Goal: Information Seeking & Learning: Learn about a topic

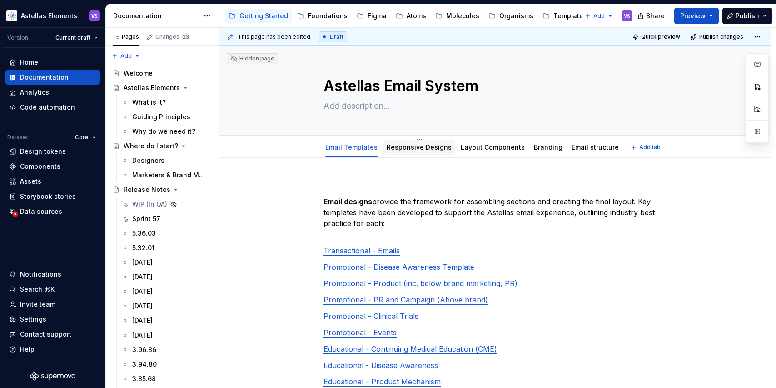
click at [419, 145] on link "Responsive Designs" at bounding box center [419, 147] width 65 height 8
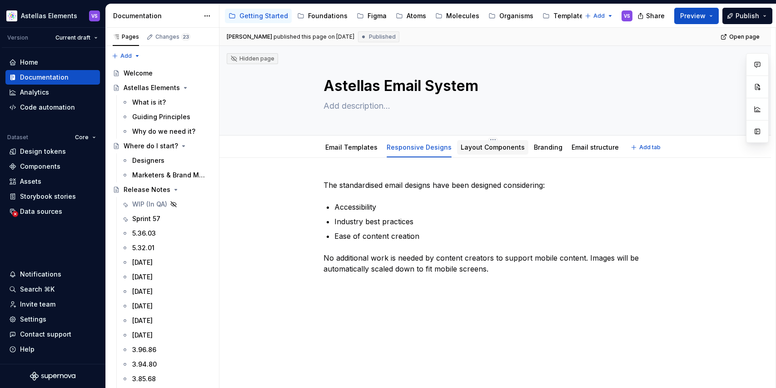
click at [496, 145] on link "Layout Components" at bounding box center [493, 147] width 64 height 8
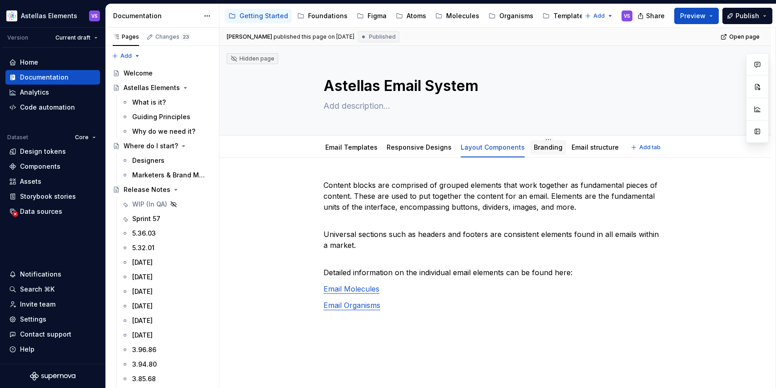
click at [544, 150] on link "Branding" at bounding box center [548, 147] width 29 height 8
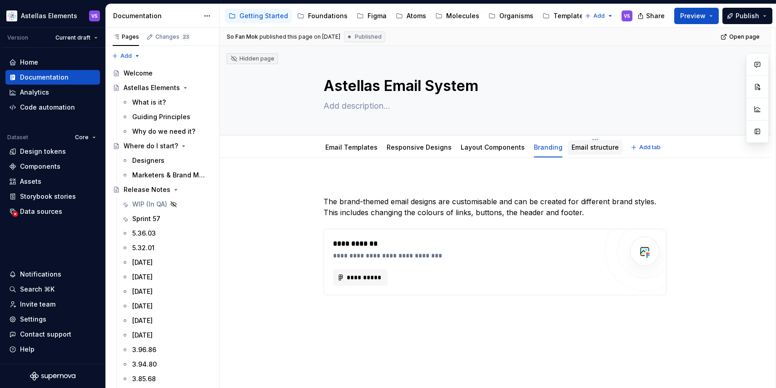
click at [576, 152] on div "Email structure" at bounding box center [595, 147] width 47 height 11
click at [587, 144] on link "Email structure" at bounding box center [595, 147] width 47 height 8
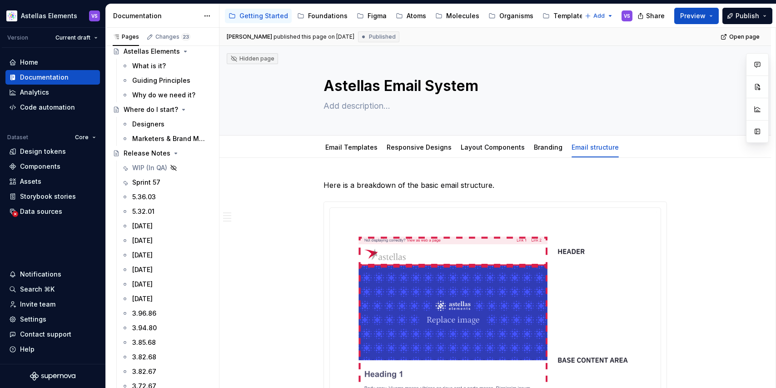
scroll to position [39, 0]
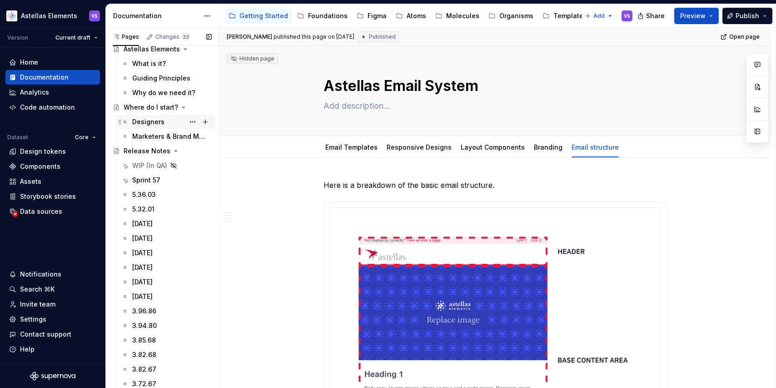
click at [156, 123] on div "Designers" at bounding box center [148, 121] width 32 height 9
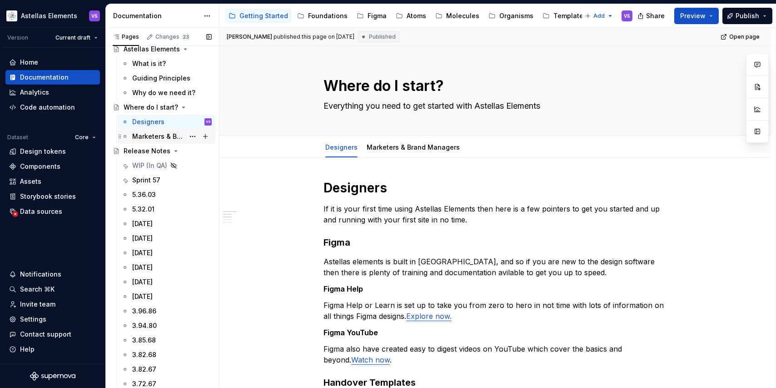
click at [166, 143] on div "Marketers & Brand Managers" at bounding box center [167, 136] width 98 height 15
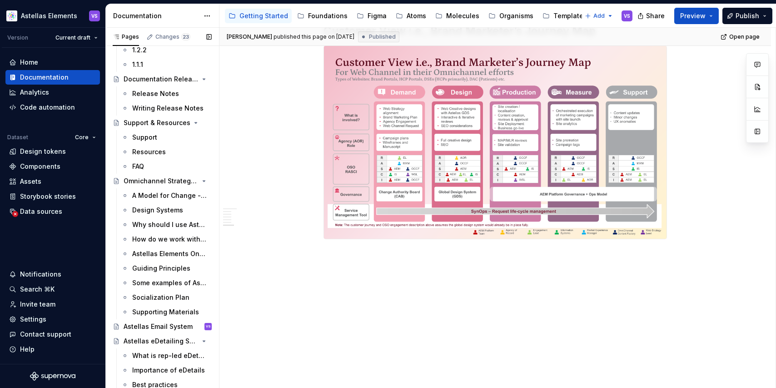
scroll to position [898, 0]
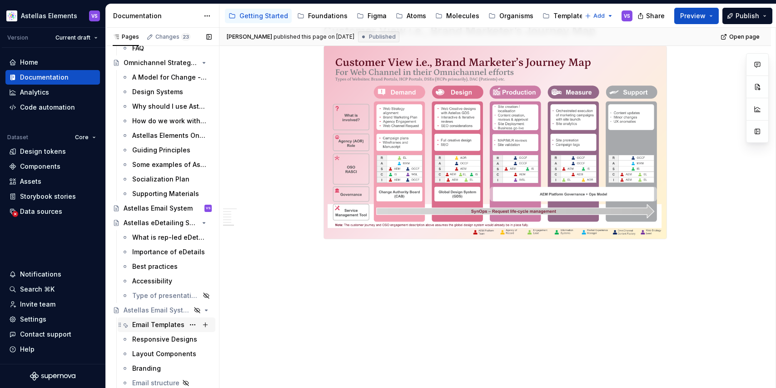
click at [156, 329] on div "Email Templates" at bounding box center [158, 324] width 52 height 9
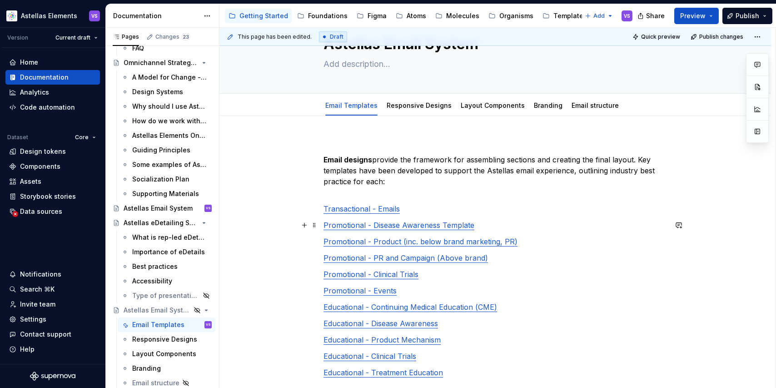
scroll to position [35, 0]
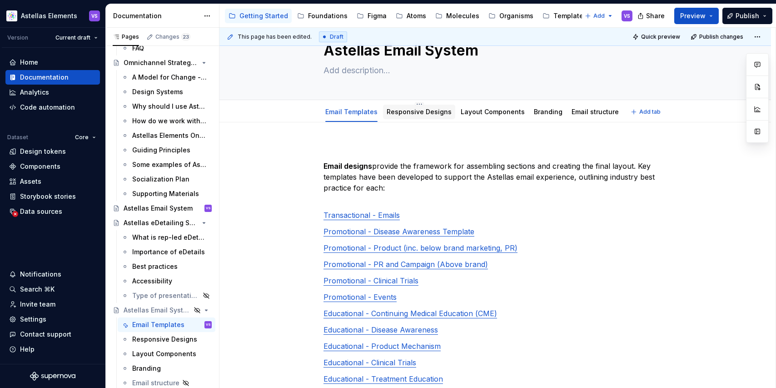
click at [423, 114] on link "Responsive Designs" at bounding box center [419, 112] width 65 height 8
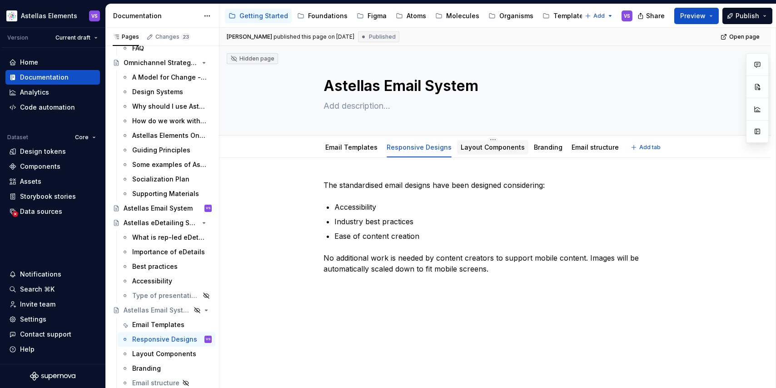
click at [496, 145] on link "Layout Components" at bounding box center [493, 147] width 64 height 8
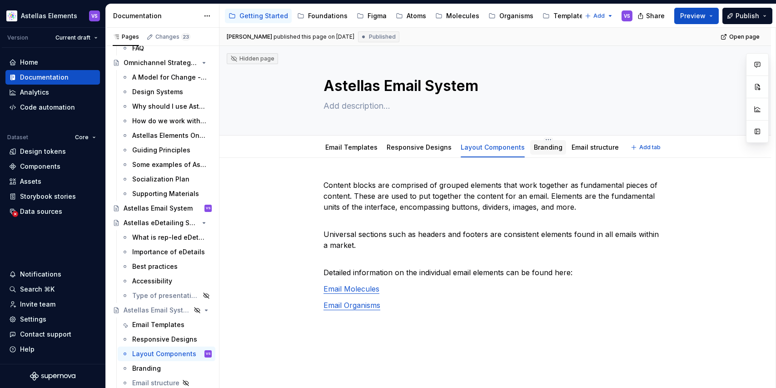
click at [537, 150] on link "Branding" at bounding box center [548, 147] width 29 height 8
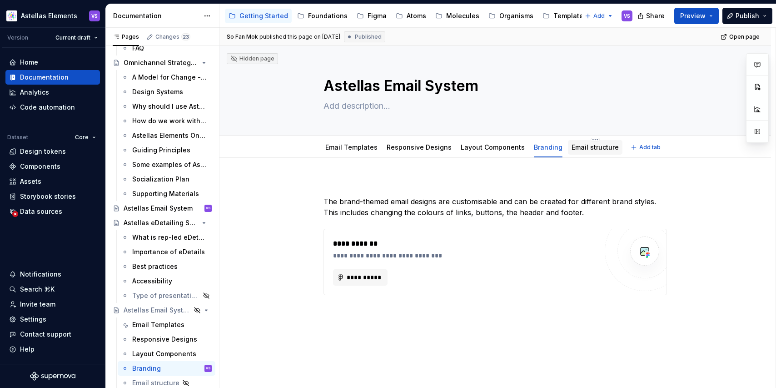
click at [587, 147] on link "Email structure" at bounding box center [595, 147] width 47 height 8
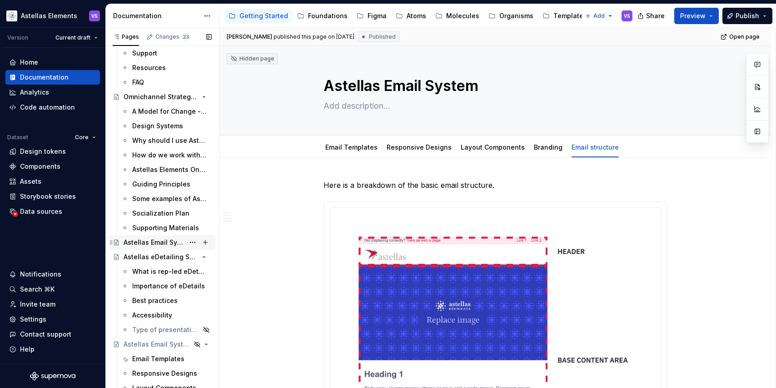
scroll to position [855, 0]
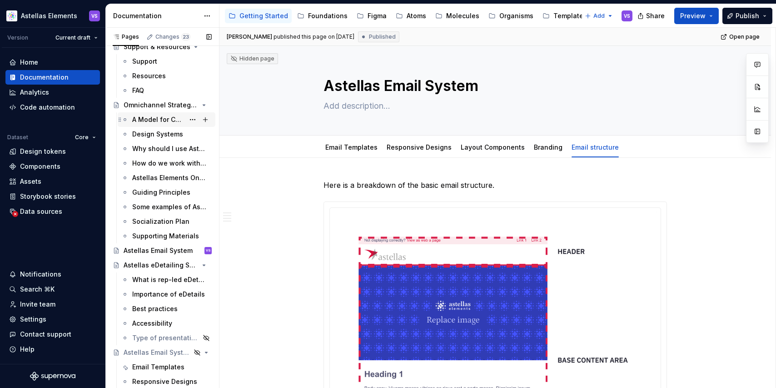
click at [165, 122] on div "A Model for Change - Strategic Focus & Objectives" at bounding box center [158, 119] width 52 height 9
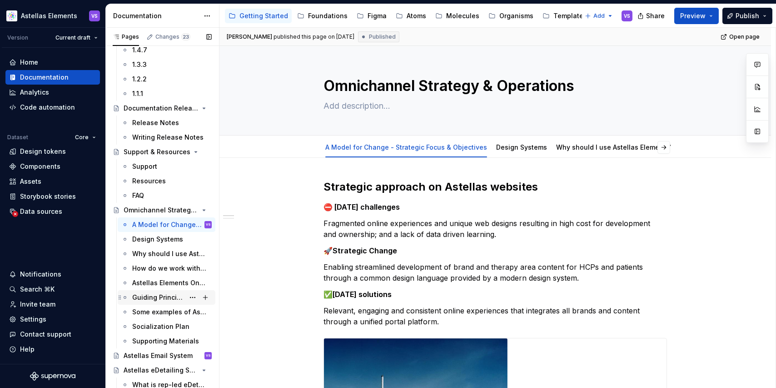
scroll to position [751, 0]
click at [167, 168] on div "Support" at bounding box center [172, 166] width 80 height 13
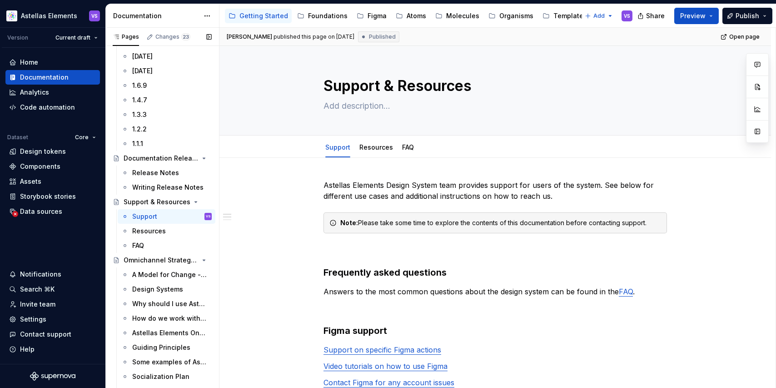
scroll to position [898, 0]
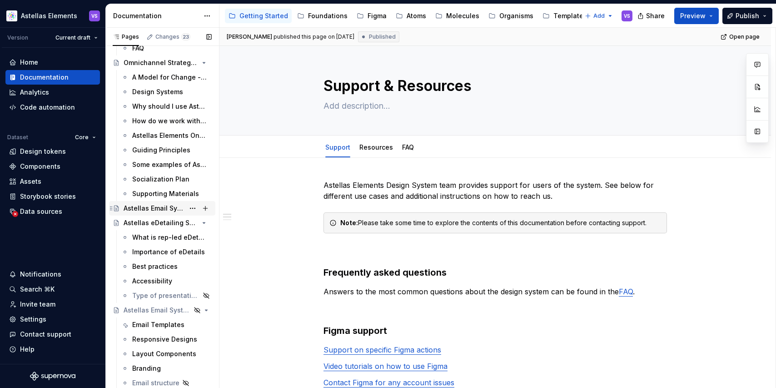
click at [162, 215] on div "Astellas Email System VS" at bounding box center [162, 208] width 106 height 15
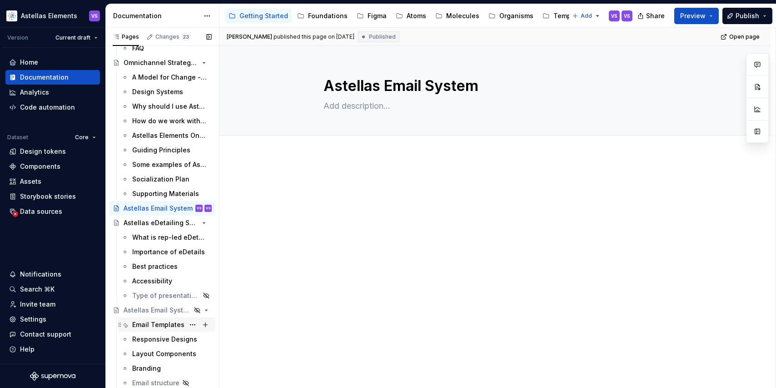
click at [158, 325] on div "Email Templates" at bounding box center [158, 324] width 52 height 9
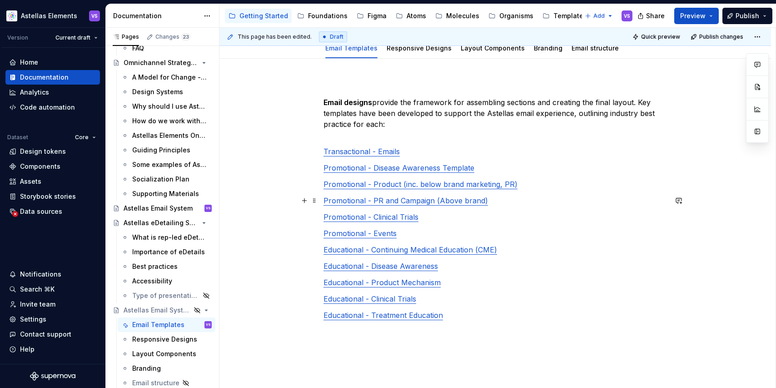
scroll to position [39, 0]
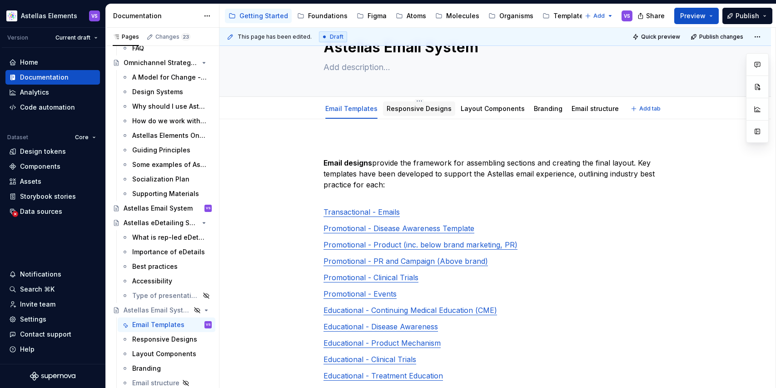
click at [412, 110] on link "Responsive Designs" at bounding box center [419, 109] width 65 height 8
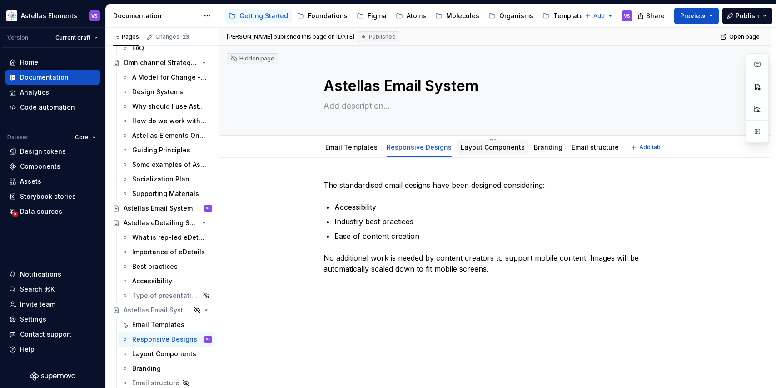
click at [493, 152] on div "Layout Components" at bounding box center [493, 147] width 64 height 11
click at [498, 149] on link "Layout Components" at bounding box center [493, 147] width 64 height 8
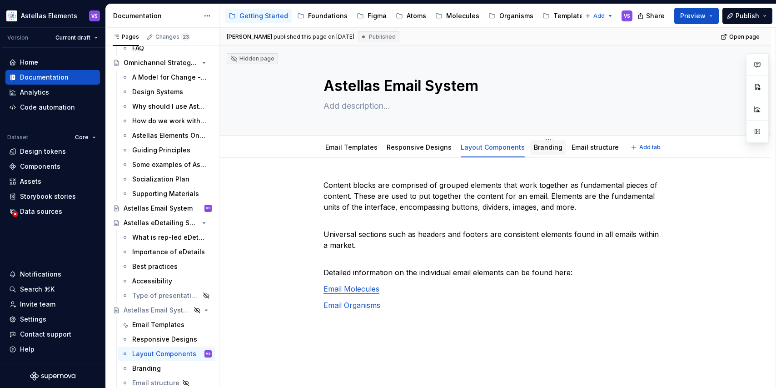
click at [540, 146] on link "Branding" at bounding box center [548, 147] width 29 height 8
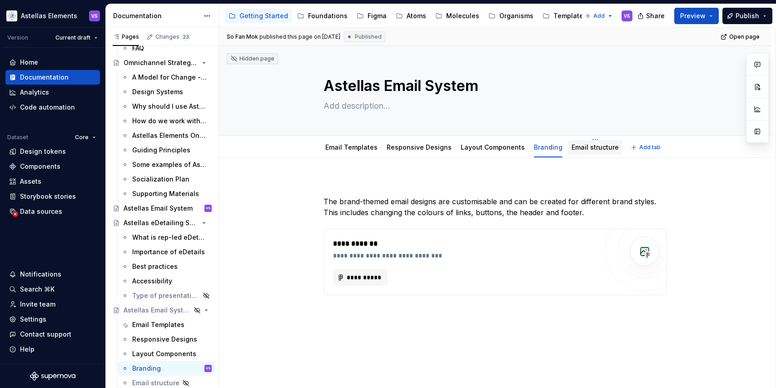
click at [584, 150] on link "Email structure" at bounding box center [595, 147] width 47 height 8
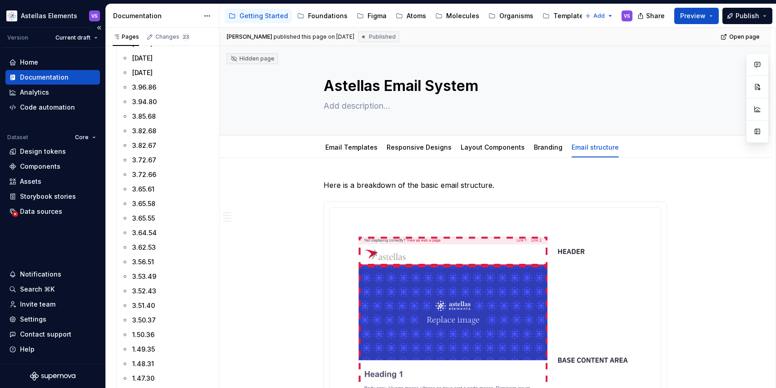
scroll to position [301, 0]
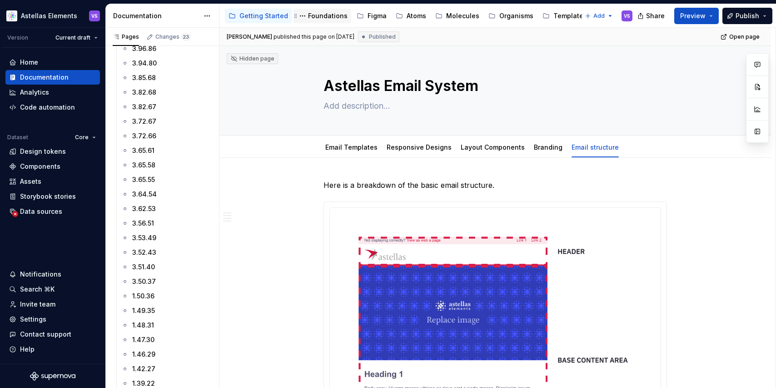
click at [315, 17] on div "Foundations" at bounding box center [328, 15] width 40 height 9
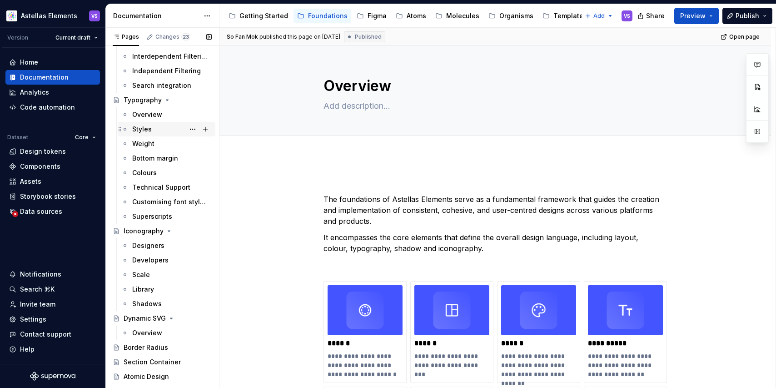
scroll to position [549, 0]
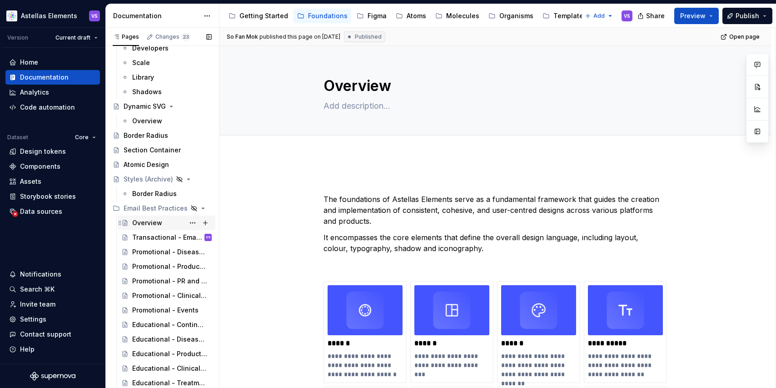
click at [158, 222] on div "Overview" at bounding box center [147, 222] width 30 height 9
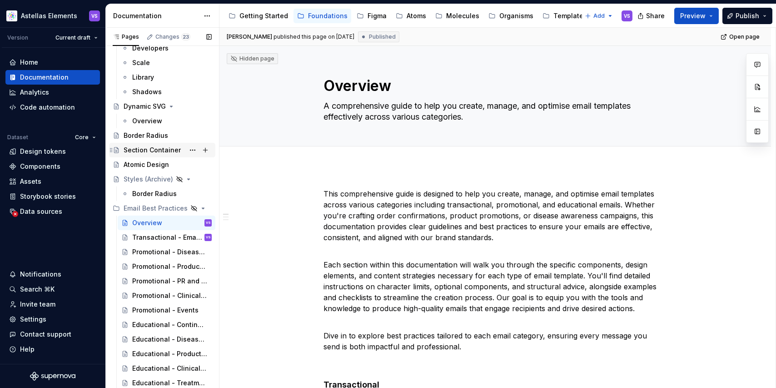
click at [168, 152] on div "Section Container" at bounding box center [152, 149] width 57 height 9
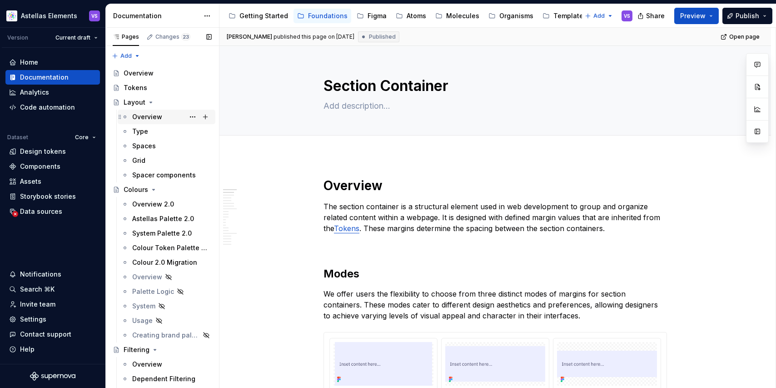
click at [160, 119] on div "Overview" at bounding box center [147, 116] width 30 height 9
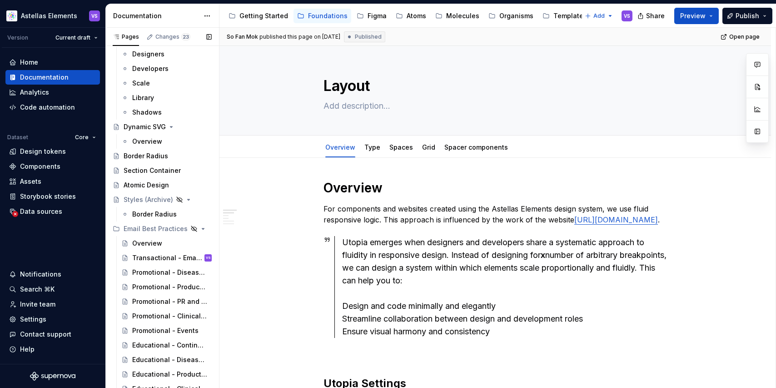
scroll to position [549, 0]
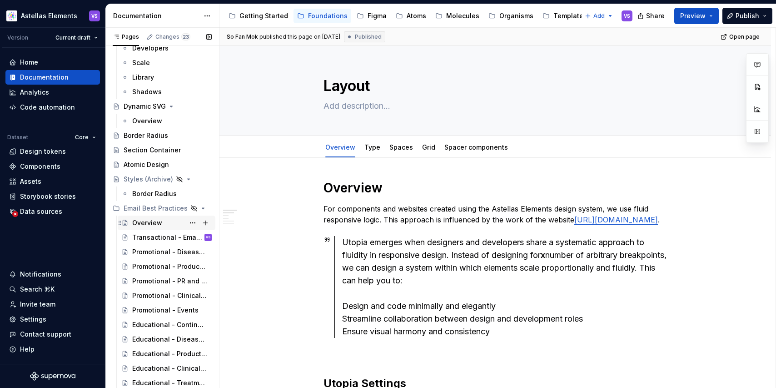
click at [148, 227] on div "Overview" at bounding box center [172, 222] width 80 height 13
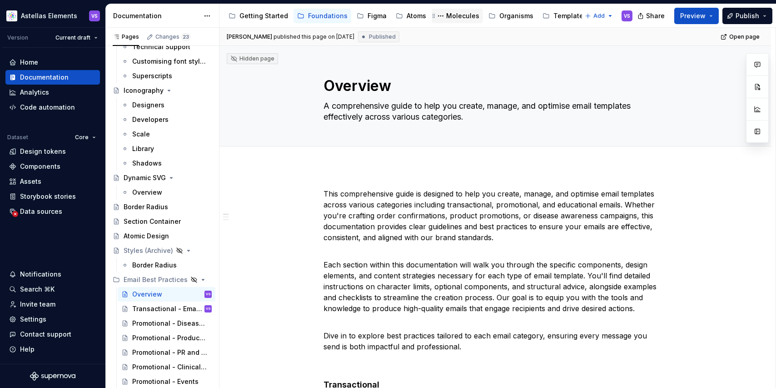
click at [462, 14] on div "Molecules" at bounding box center [462, 15] width 33 height 9
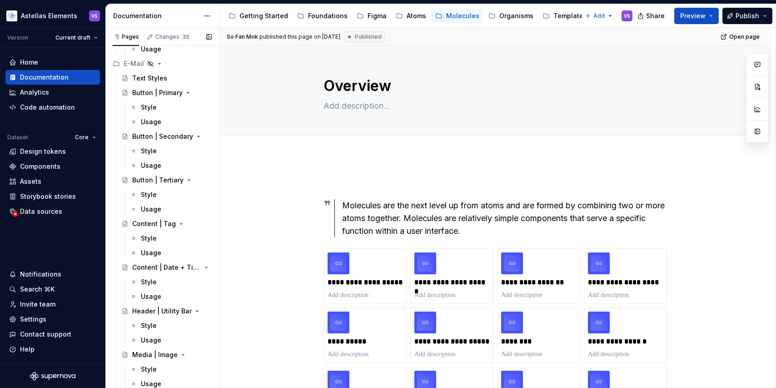
scroll to position [5450, 0]
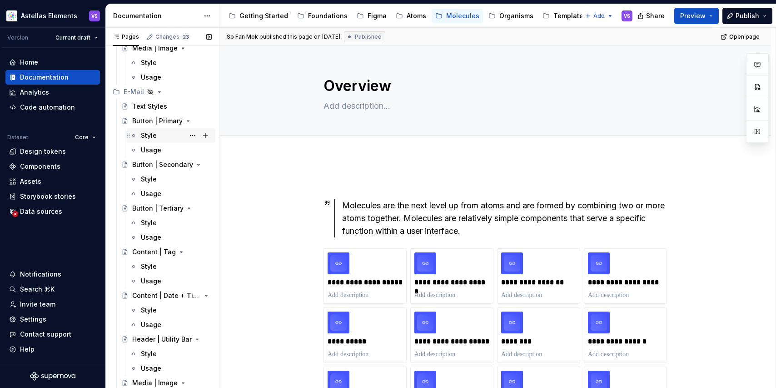
click at [160, 134] on div "Style" at bounding box center [176, 135] width 71 height 13
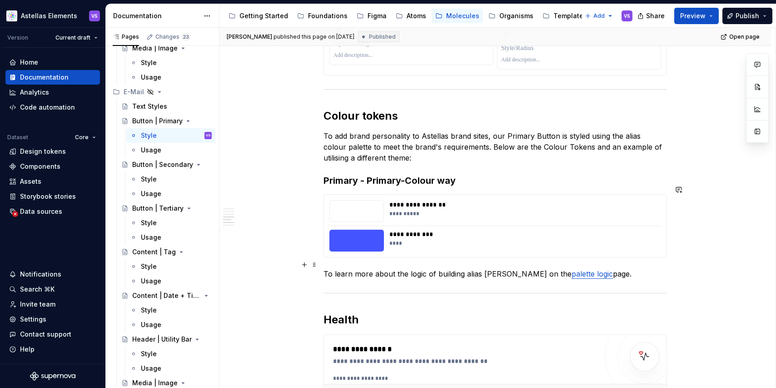
scroll to position [785, 0]
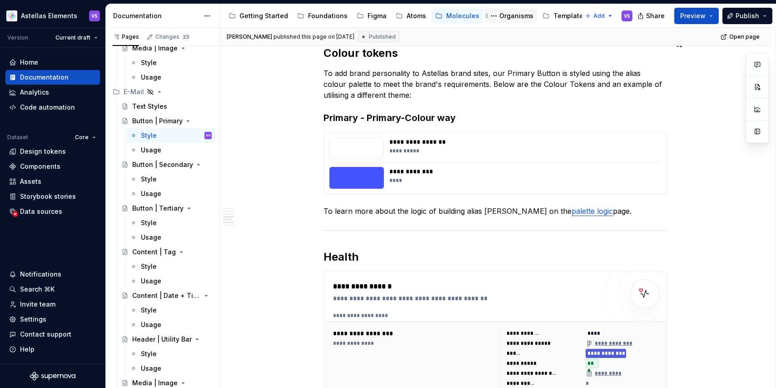
click at [499, 21] on div "Organisms" at bounding box center [511, 16] width 52 height 15
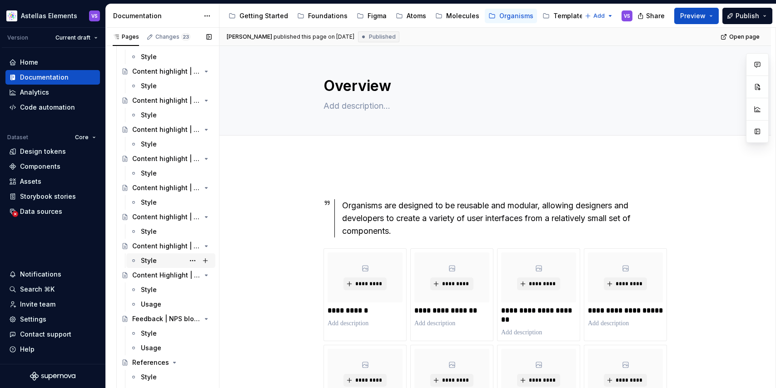
scroll to position [2898, 0]
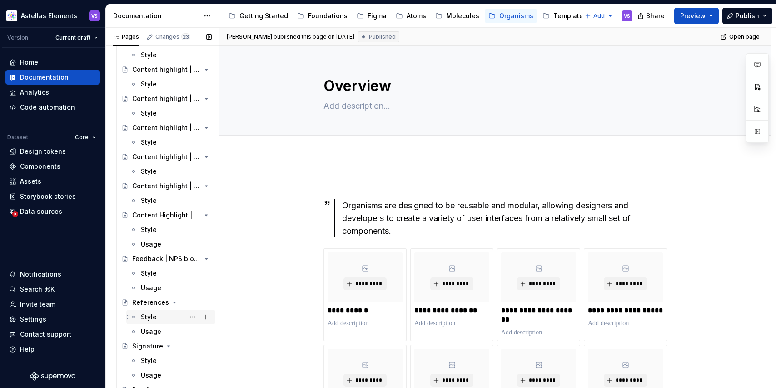
click at [161, 315] on div "Style" at bounding box center [176, 316] width 71 height 13
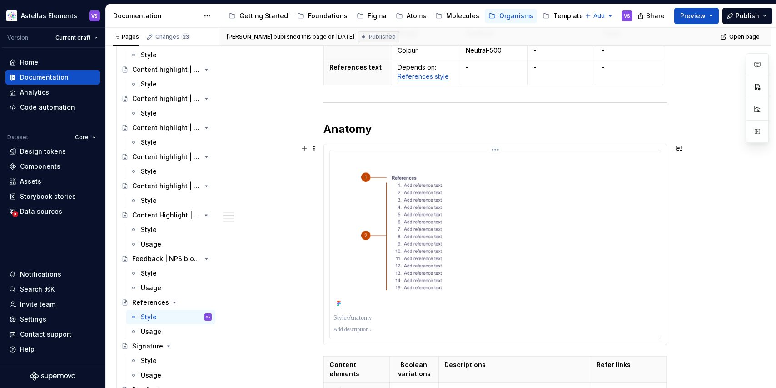
scroll to position [232, 0]
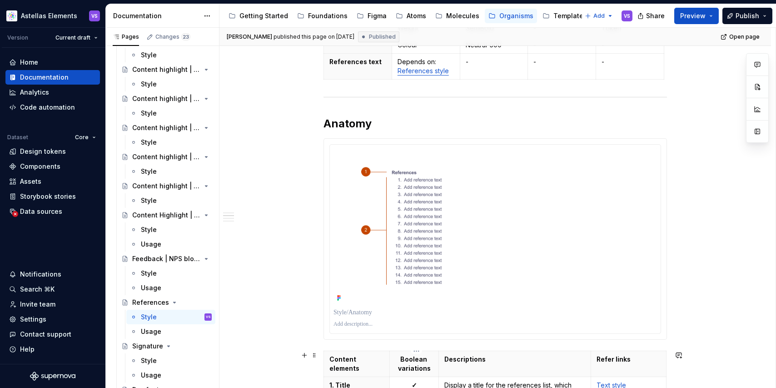
type textarea "*"
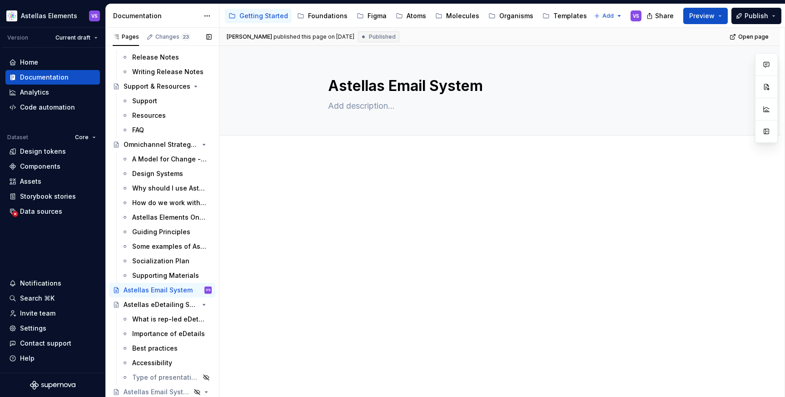
scroll to position [889, 0]
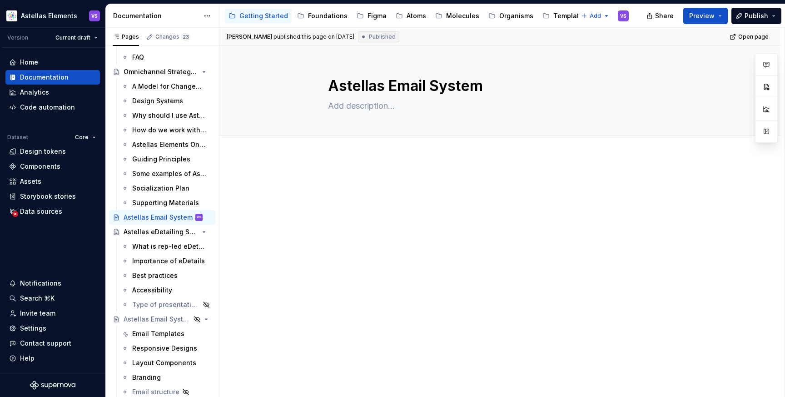
type textarea "*"
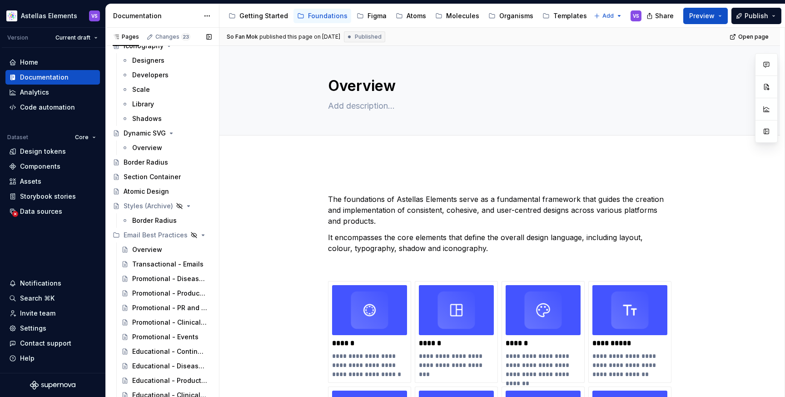
scroll to position [539, 0]
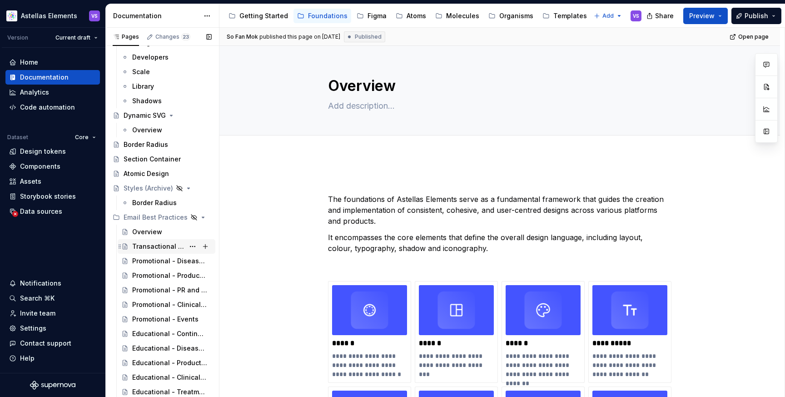
click at [172, 244] on div "Transactional - Emails" at bounding box center [158, 246] width 52 height 9
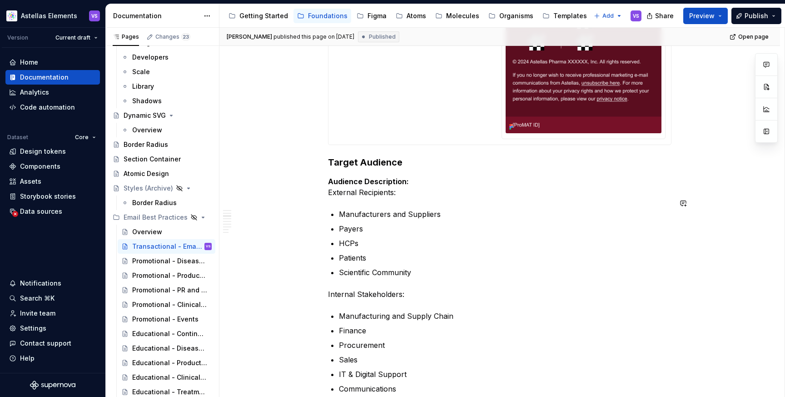
scroll to position [864, 0]
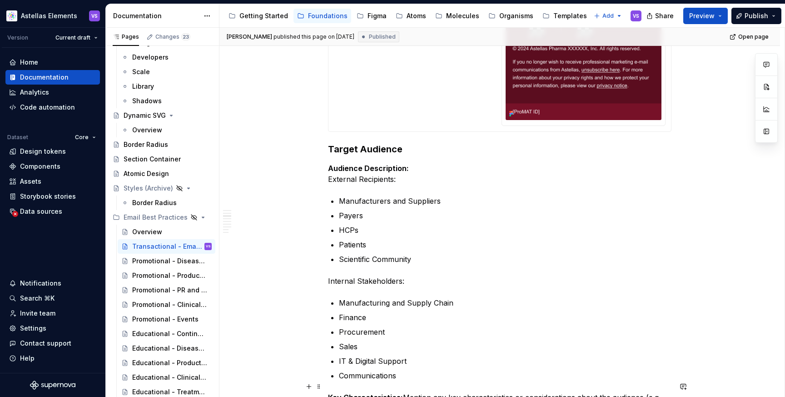
type textarea "*"
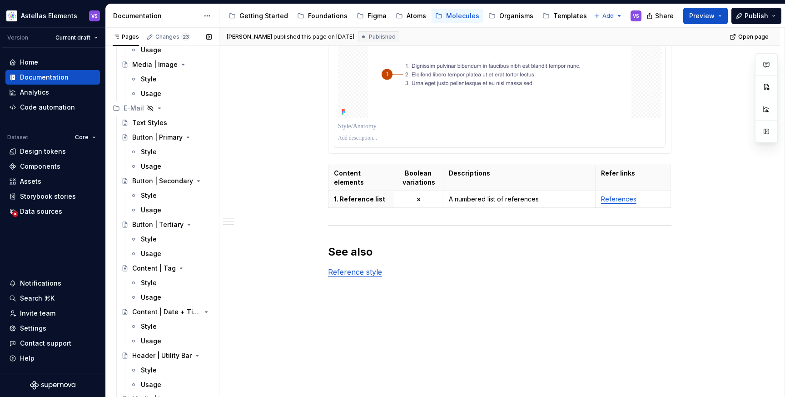
scroll to position [5436, 0]
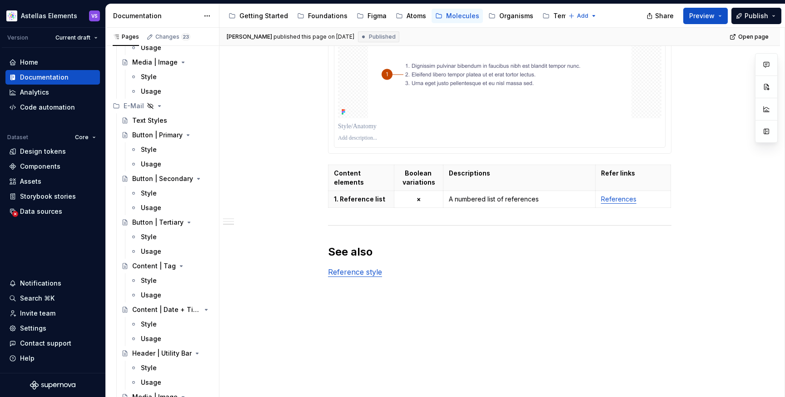
type textarea "*"
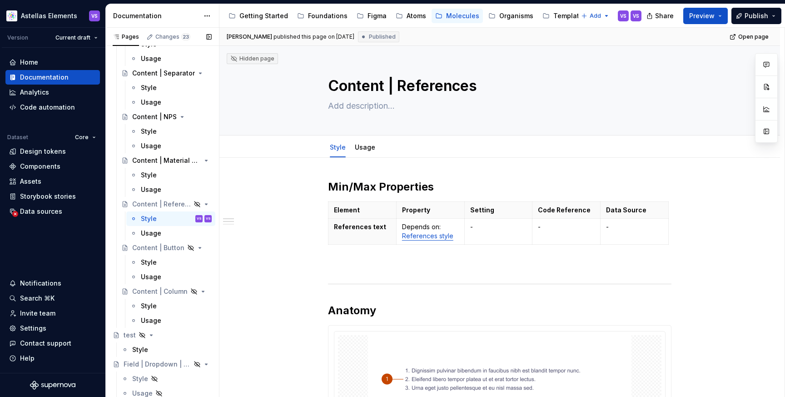
scroll to position [6023, 0]
click at [175, 265] on div "Style" at bounding box center [176, 261] width 71 height 13
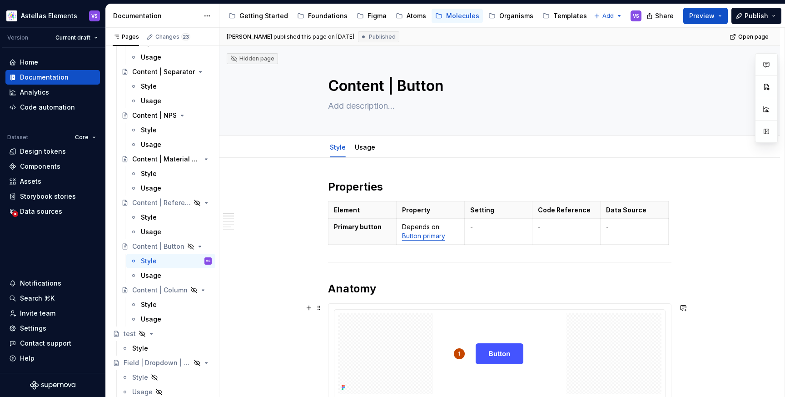
type textarea "*"
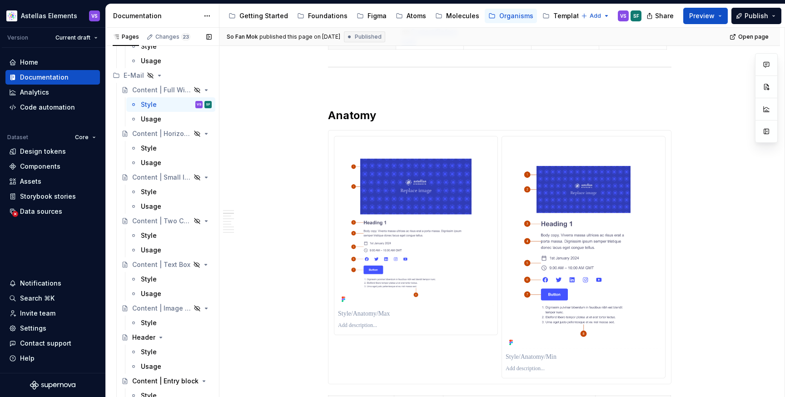
scroll to position [2419, 0]
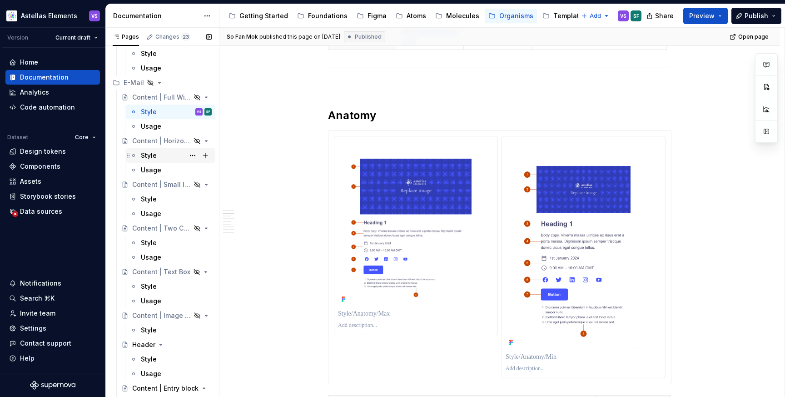
click at [160, 158] on div "Style" at bounding box center [176, 155] width 71 height 13
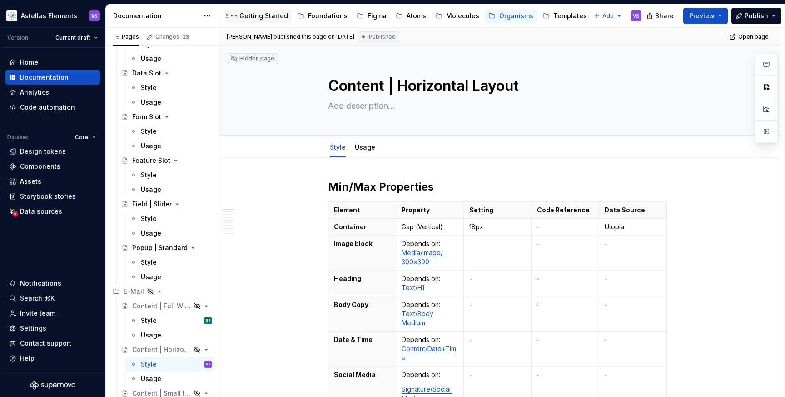
click at [255, 18] on div "Getting Started" at bounding box center [264, 15] width 49 height 9
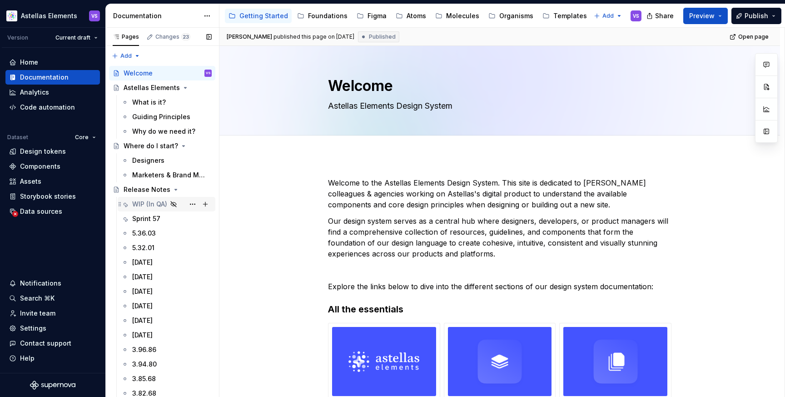
click at [155, 206] on div "WIP (In QA)" at bounding box center [149, 204] width 35 height 9
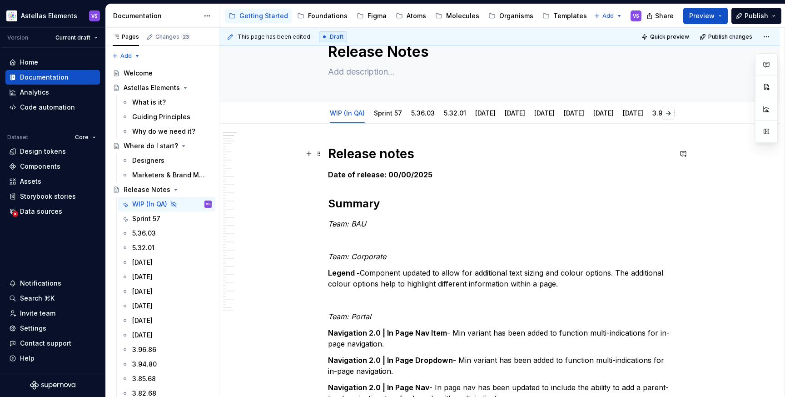
scroll to position [31, 0]
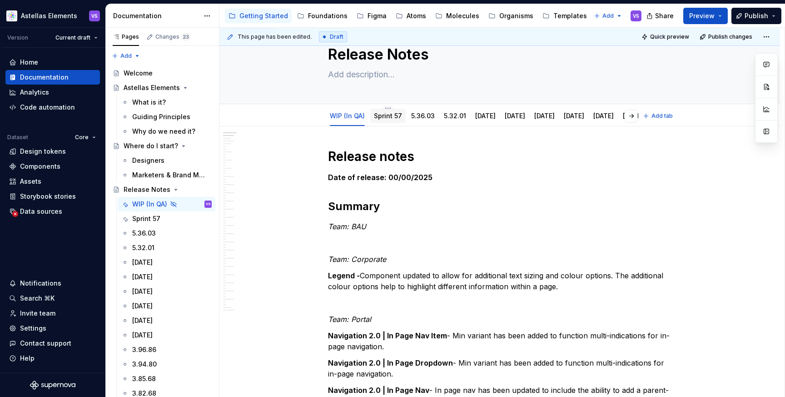
click at [388, 120] on link "Sprint 57" at bounding box center [388, 116] width 28 height 8
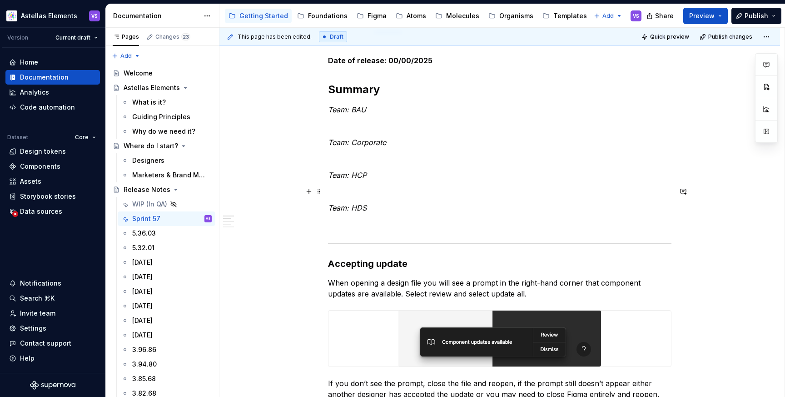
scroll to position [39, 0]
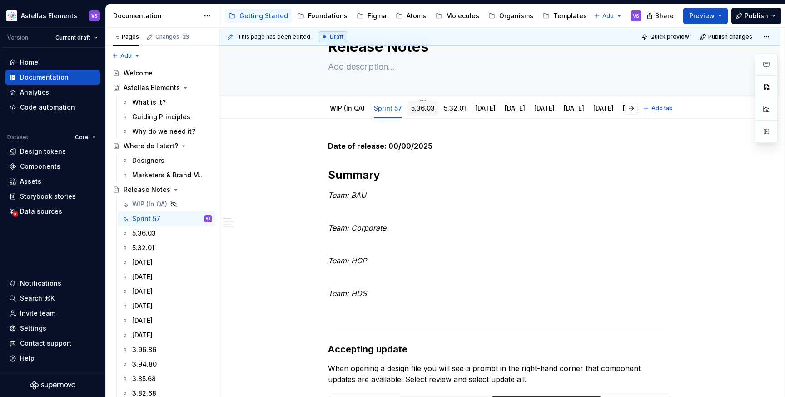
click at [427, 105] on link "5.36.03" at bounding box center [423, 108] width 24 height 8
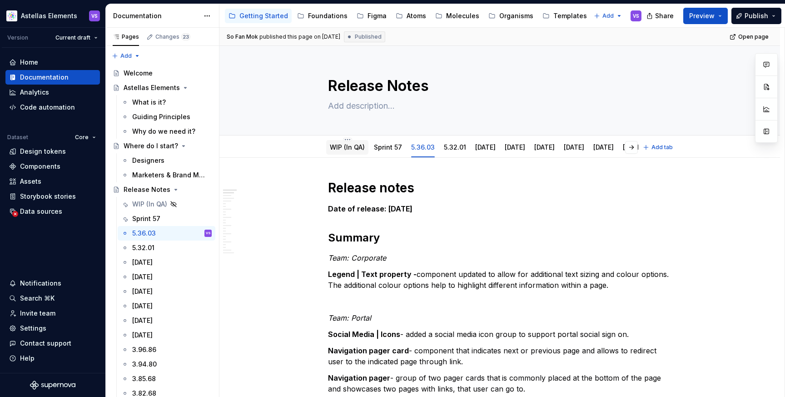
click at [358, 145] on link "WIP (In QA)" at bounding box center [347, 147] width 35 height 8
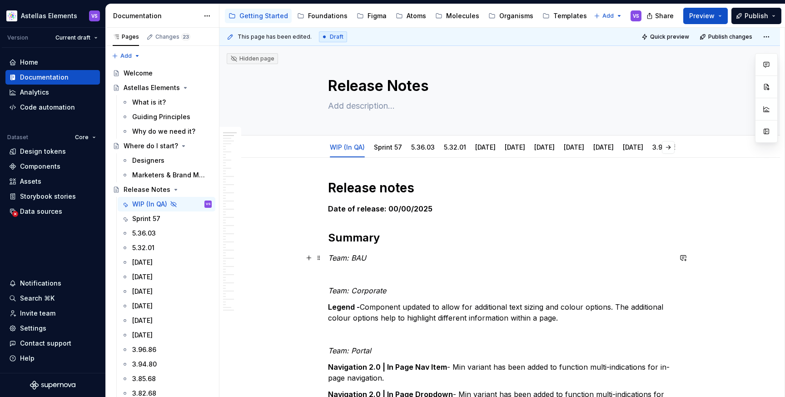
click at [378, 258] on p "Team: BAU" at bounding box center [500, 257] width 344 height 11
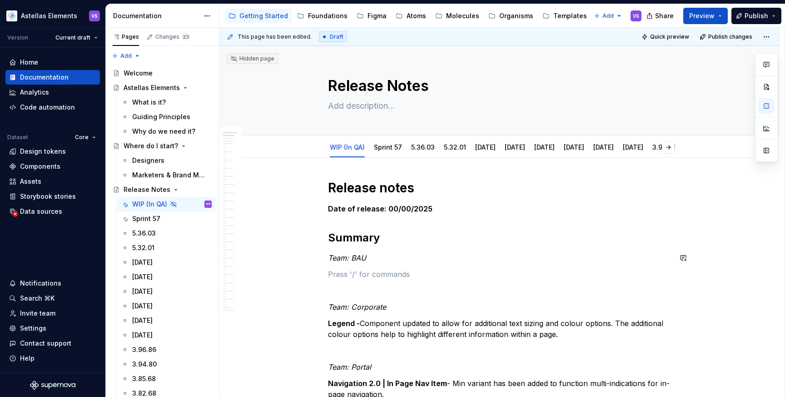
type textarea "*"
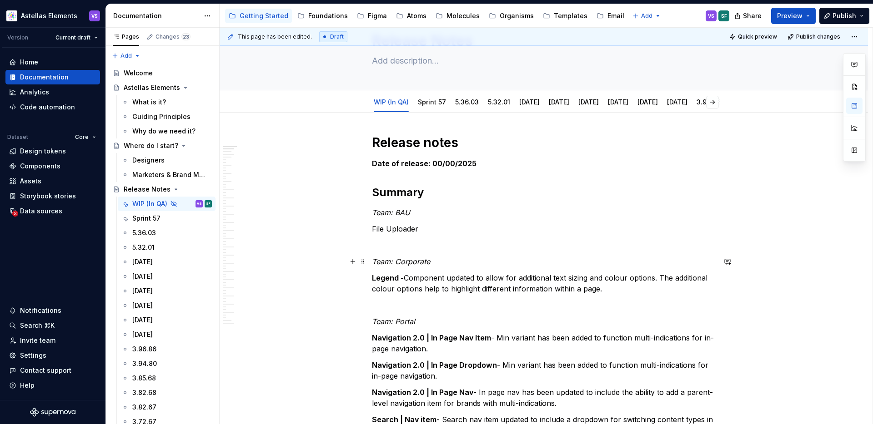
scroll to position [49, 0]
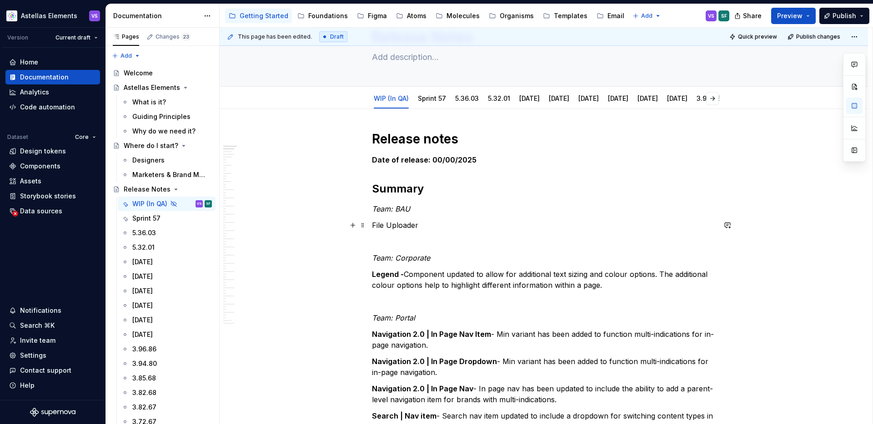
click at [387, 225] on p "File Uploader" at bounding box center [544, 225] width 344 height 11
click at [447, 224] on p "Modal | FileUploader" at bounding box center [544, 225] width 344 height 11
drag, startPoint x: 438, startPoint y: 225, endPoint x: 373, endPoint y: 224, distance: 65.0
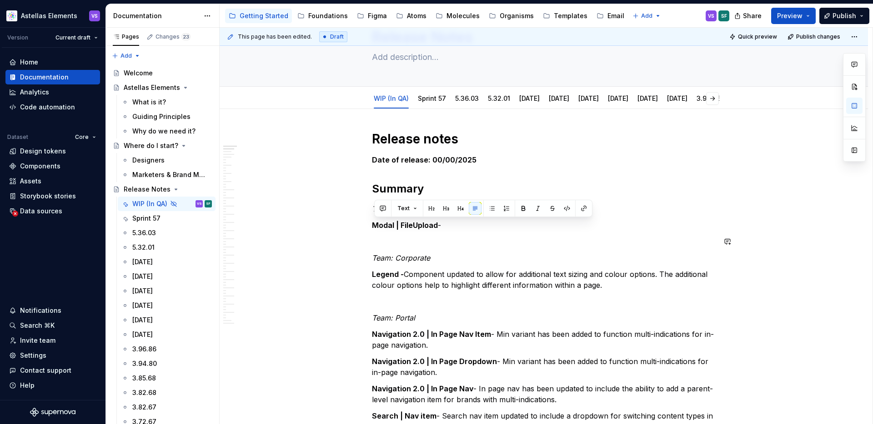
click at [458, 229] on p "Modal | FileUpload -" at bounding box center [544, 225] width 344 height 11
click at [469, 224] on p "Modal | FileUpload - Component has been updated" at bounding box center [544, 225] width 344 height 11
click at [589, 224] on p "Modal | FileUpload - error message display has been updated" at bounding box center [544, 225] width 344 height 11
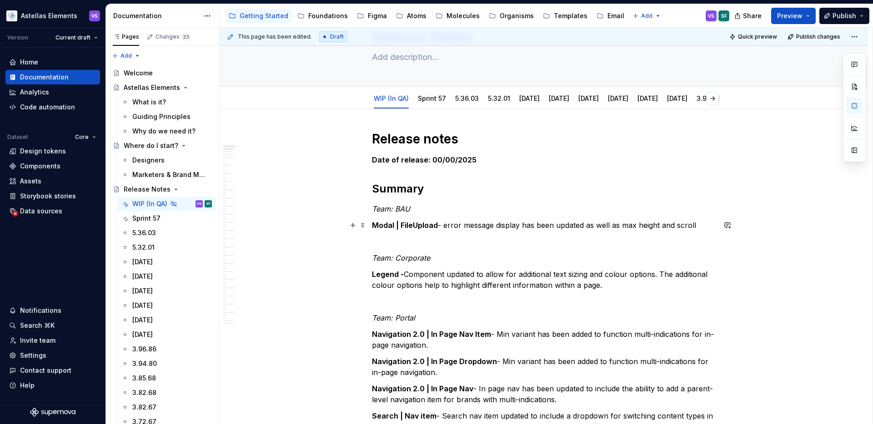
click at [665, 225] on p "Modal | FileUpload - error message display has been updated as well as max heig…" at bounding box center [544, 225] width 344 height 11
click at [624, 221] on p "Modal | FileUpload - error message display has been updated as well as max heig…" at bounding box center [544, 225] width 344 height 11
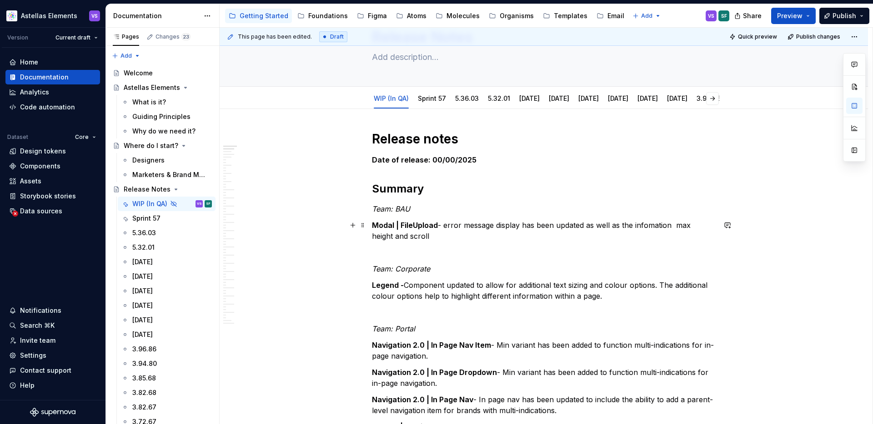
click at [651, 226] on p "Modal | FileUpload - error message display has been updated as well as the info…" at bounding box center [544, 231] width 344 height 22
click at [677, 224] on p "Modal | FileUpload - error message display has been updated as well as the info…" at bounding box center [544, 231] width 344 height 22
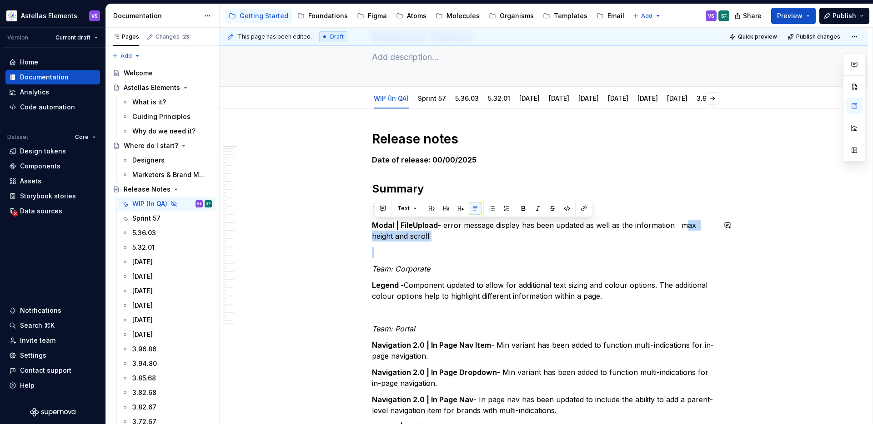
drag, startPoint x: 684, startPoint y: 226, endPoint x: 689, endPoint y: 242, distance: 16.2
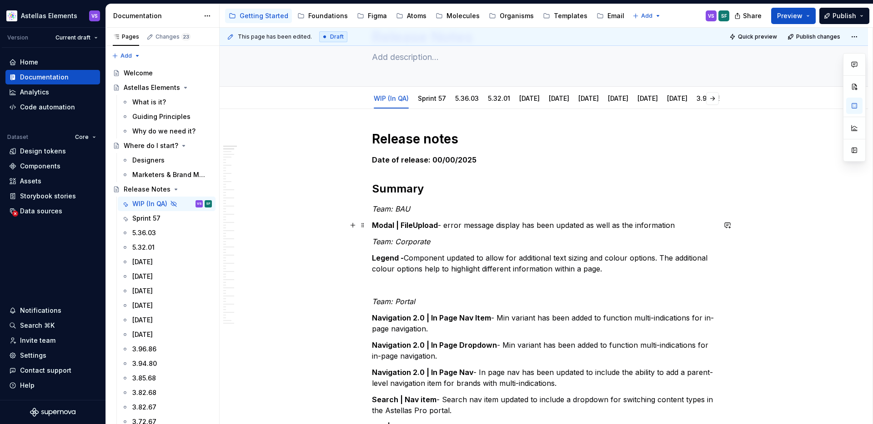
click at [636, 225] on p "Modal | FileUpload - error message display has been updated as well as the info…" at bounding box center [544, 225] width 344 height 11
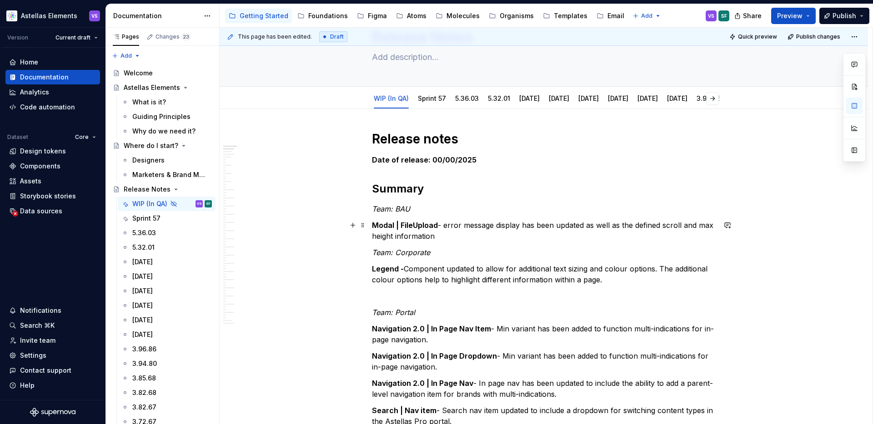
click at [453, 235] on p "Modal | FileUpload - error message display has been updated as well as the defi…" at bounding box center [544, 231] width 344 height 22
click at [497, 284] on p "Legend - Component updated to allow for additional text sizing and colour optio…" at bounding box center [544, 275] width 344 height 22
click at [465, 241] on p "Modal | FileUpload - error message display has been updated as well as the defi…" at bounding box center [544, 231] width 344 height 22
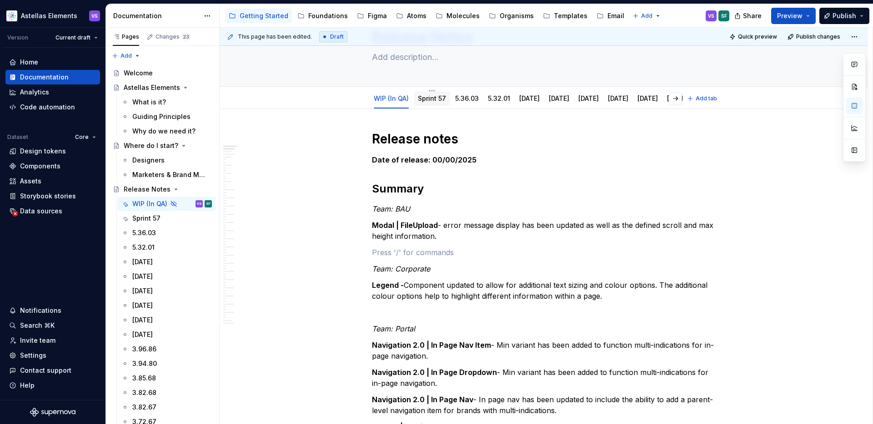
click at [432, 98] on link "Sprint 57" at bounding box center [432, 99] width 28 height 8
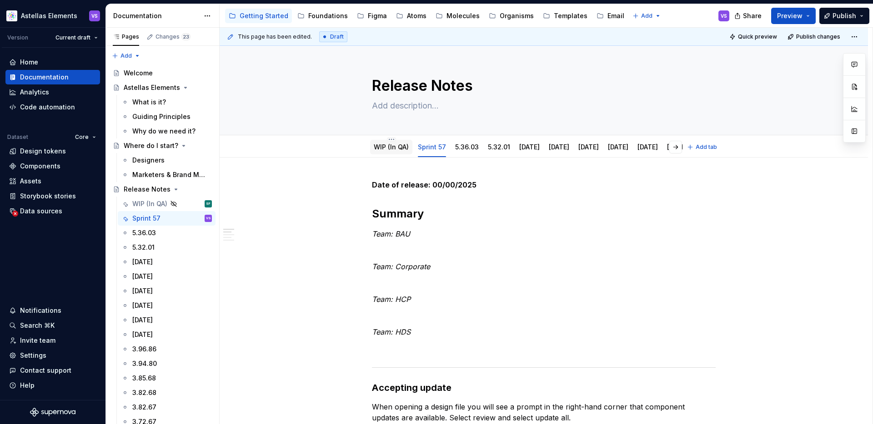
click at [400, 150] on link "WIP (In QA)" at bounding box center [391, 147] width 35 height 8
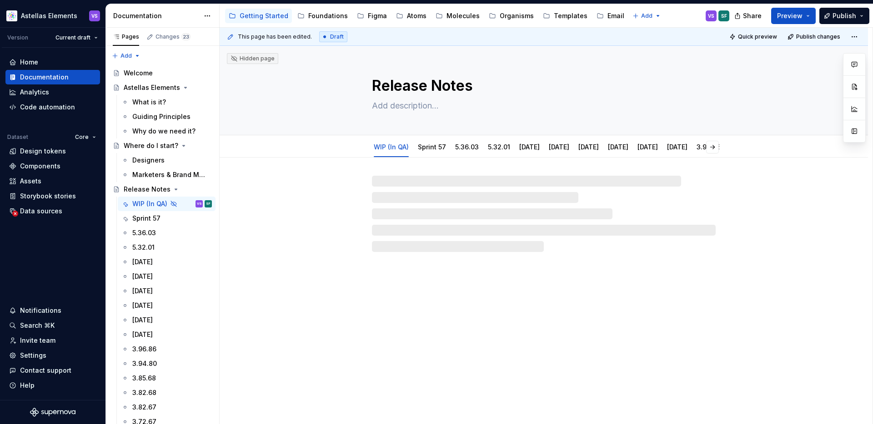
type textarea "*"
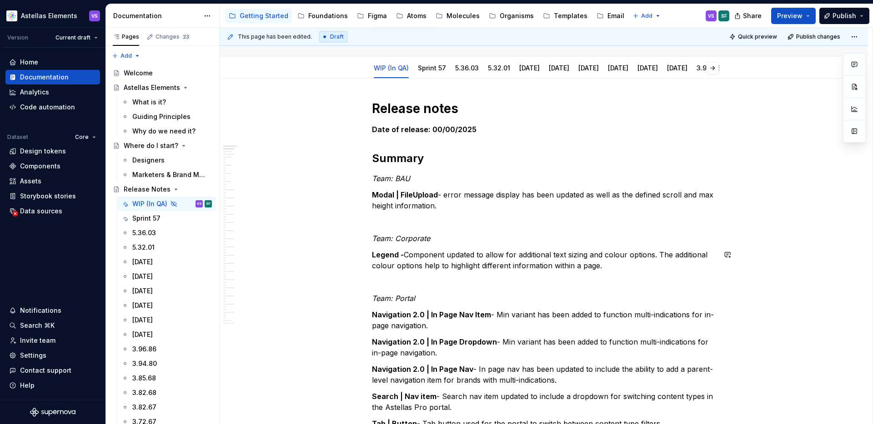
scroll to position [84, 0]
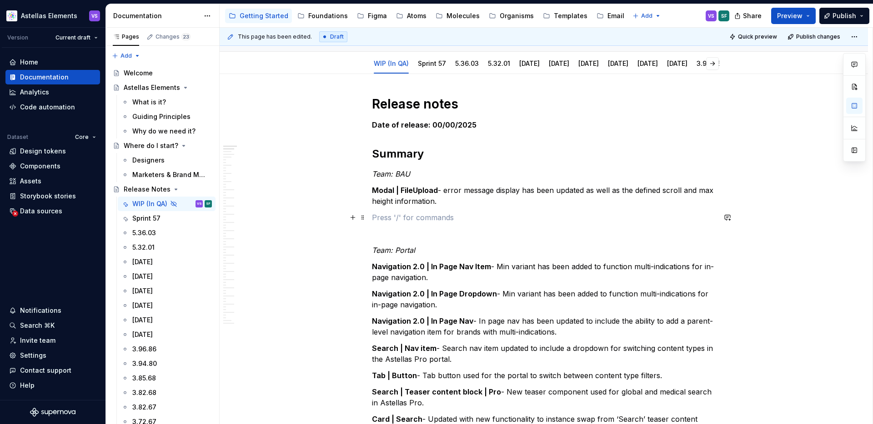
click at [470, 212] on p at bounding box center [544, 217] width 344 height 11
click at [466, 205] on p "Modal | FileUpload - error message display has been updated as well as the defi…" at bounding box center [544, 196] width 344 height 22
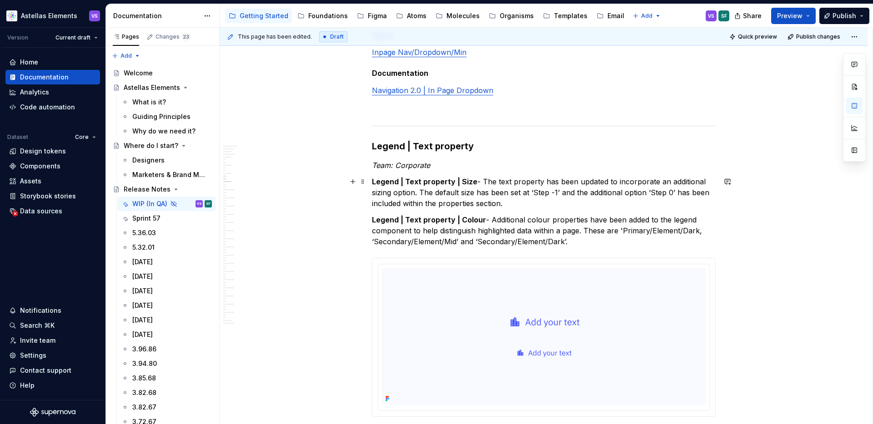
scroll to position [1873, 0]
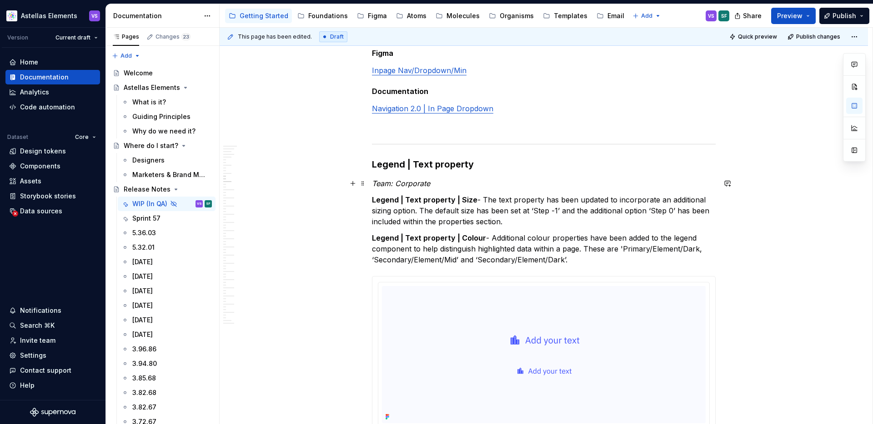
click at [417, 185] on em "Team: Corporate" at bounding box center [401, 183] width 58 height 9
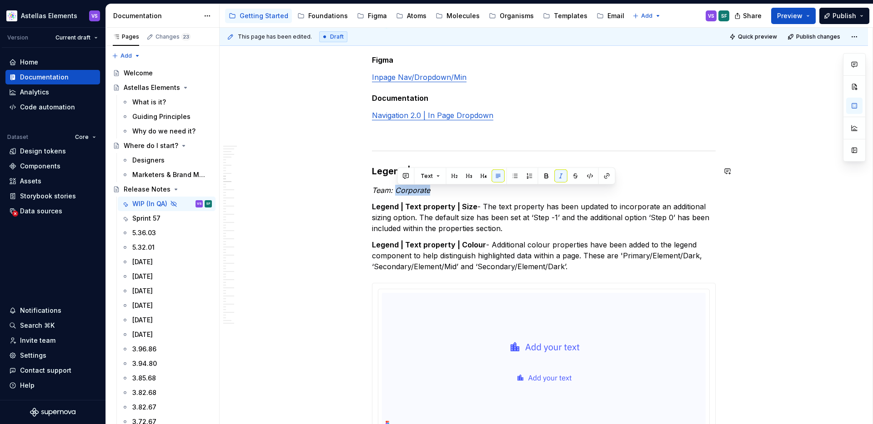
scroll to position [1867, 0]
click at [386, 173] on strong "Legend | Text property" at bounding box center [423, 170] width 102 height 11
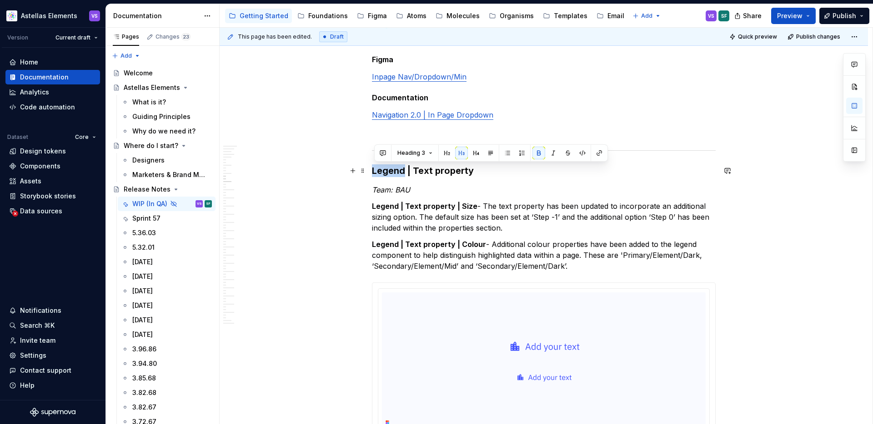
click at [386, 173] on strong "Legend | Text property" at bounding box center [423, 170] width 102 height 11
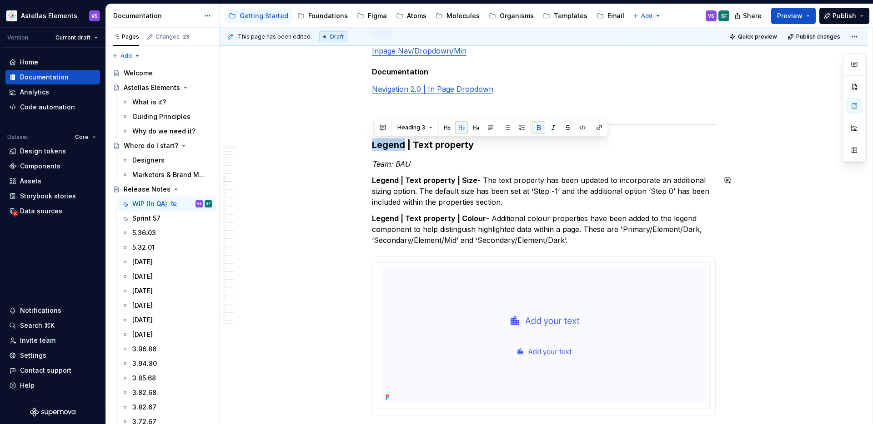
scroll to position [1893, 0]
drag, startPoint x: 470, startPoint y: 146, endPoint x: 411, endPoint y: 147, distance: 59.1
click at [411, 147] on h3 "Modal | Text property" at bounding box center [544, 145] width 344 height 13
click at [447, 192] on p "Legend | Text property | Size - The text property has been updated to incorpora…" at bounding box center [544, 191] width 344 height 33
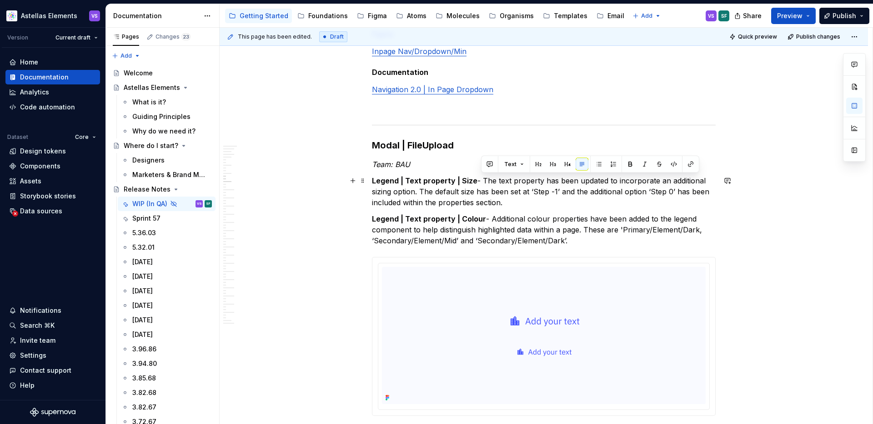
drag, startPoint x: 584, startPoint y: 241, endPoint x: 480, endPoint y: 181, distance: 119.3
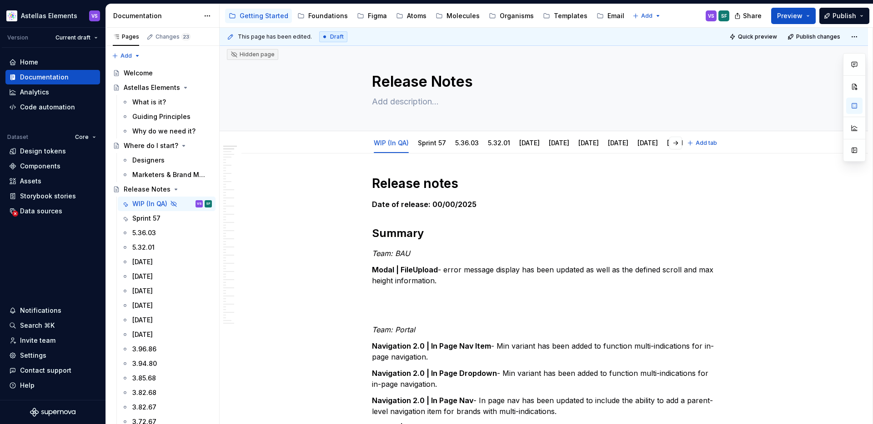
scroll to position [0, 0]
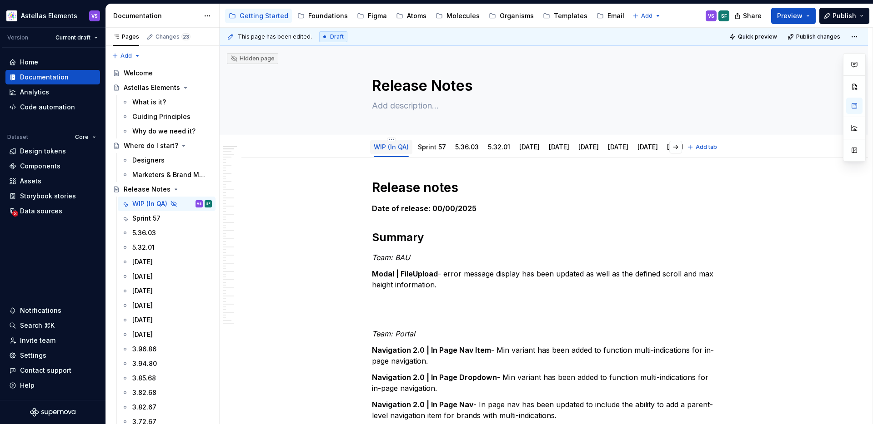
click at [392, 148] on link "WIP (In QA)" at bounding box center [391, 147] width 35 height 8
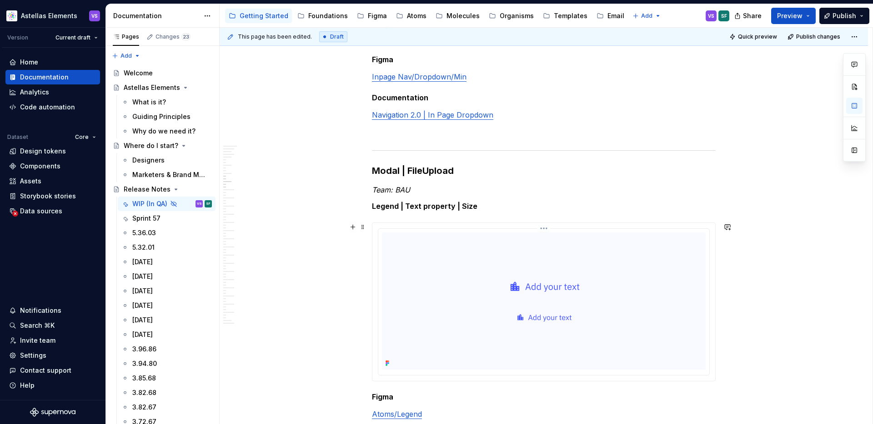
scroll to position [1882, 0]
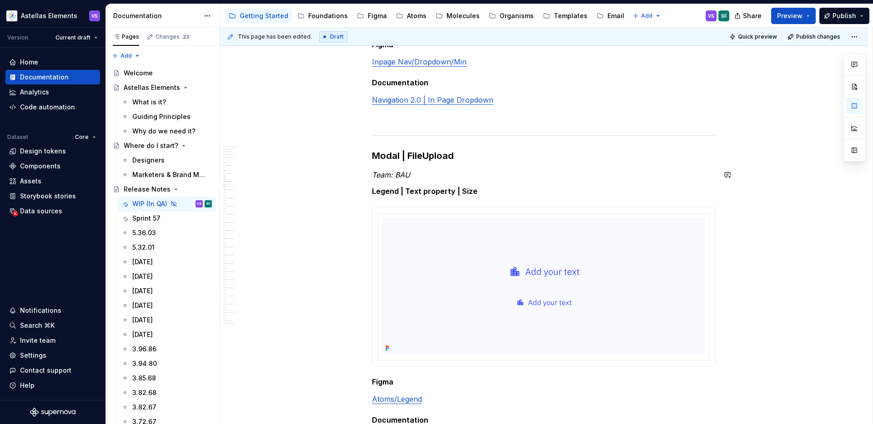
drag, startPoint x: 474, startPoint y: 190, endPoint x: 371, endPoint y: 190, distance: 103.6
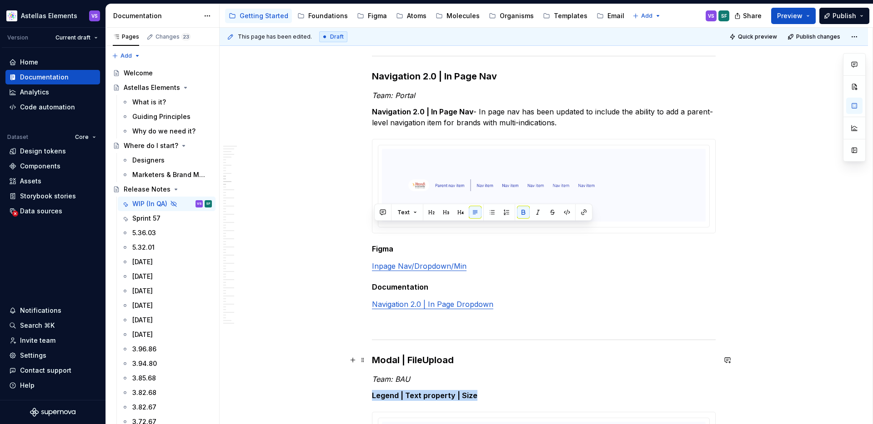
scroll to position [1844, 0]
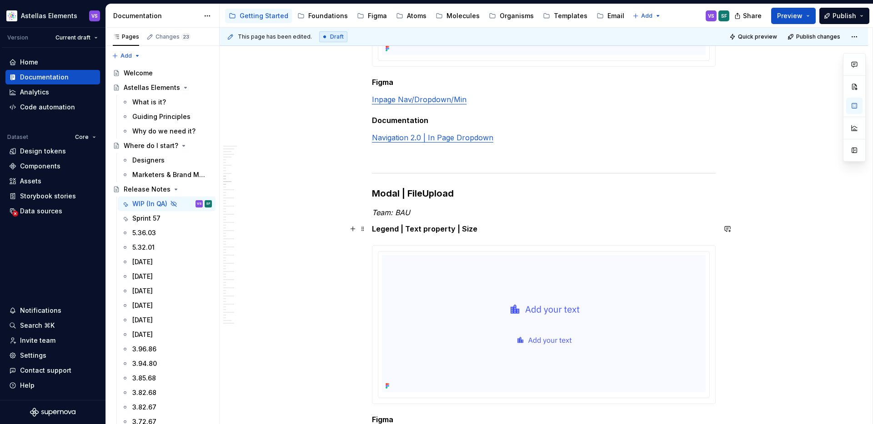
click at [393, 230] on strong "Legend | Text property | Size" at bounding box center [424, 229] width 105 height 9
drag, startPoint x: 402, startPoint y: 228, endPoint x: 487, endPoint y: 229, distance: 85.0
click at [487, 229] on p "Modal | Text property | Size" at bounding box center [544, 229] width 344 height 11
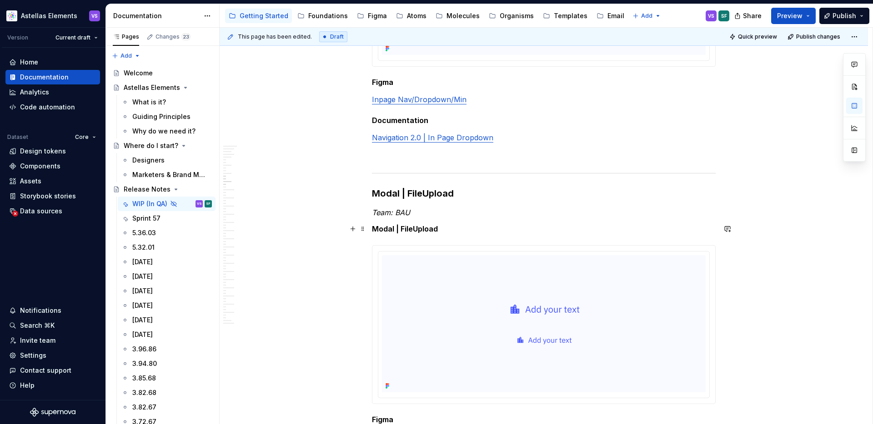
click at [505, 233] on p "Modal | FileUpload" at bounding box center [544, 229] width 344 height 11
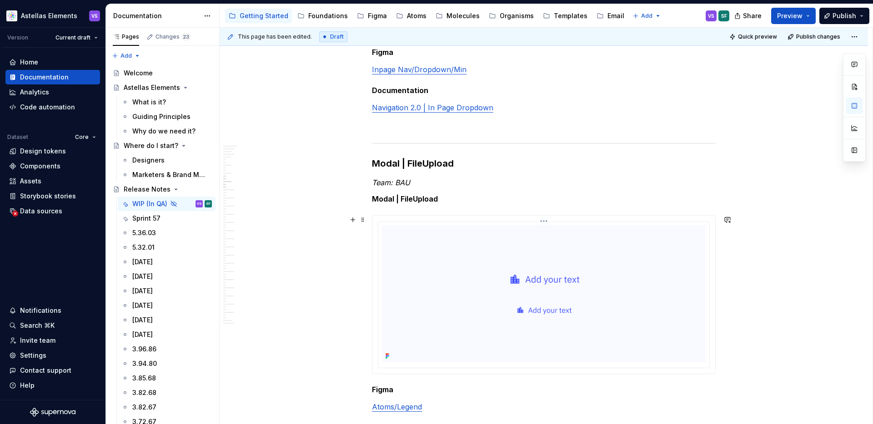
scroll to position [1878, 0]
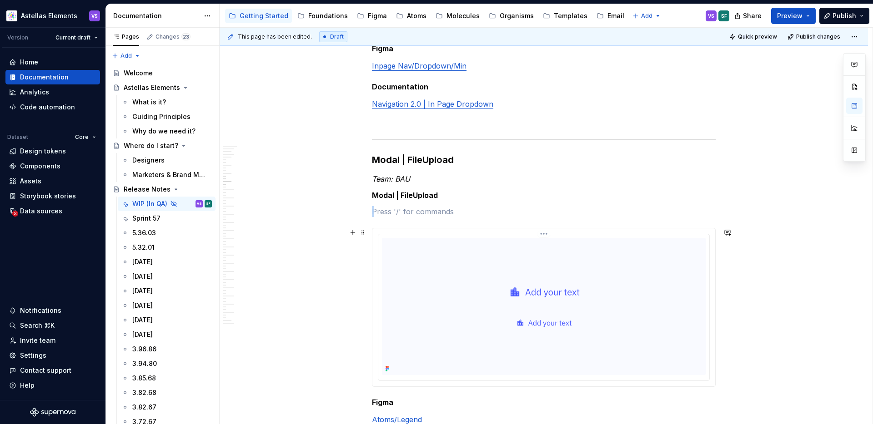
click at [533, 326] on img at bounding box center [543, 306] width 225 height 137
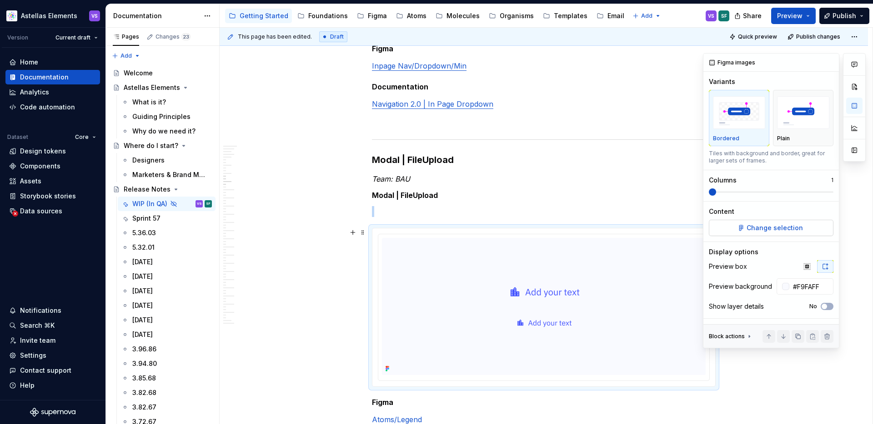
click at [785, 226] on span "Change selection" at bounding box center [774, 228] width 56 height 9
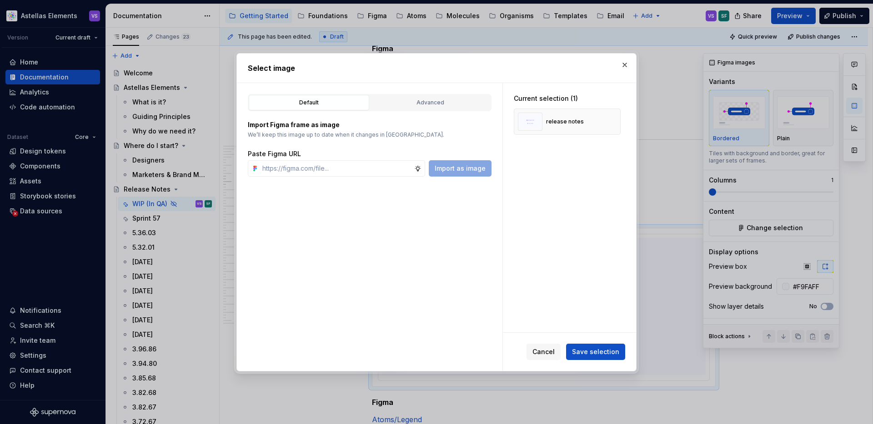
type textarea "*"
paste input "https://www.figma.com/design/pMGGIYw1Wba9jgLNxIEET8/Documentation-Template?node…"
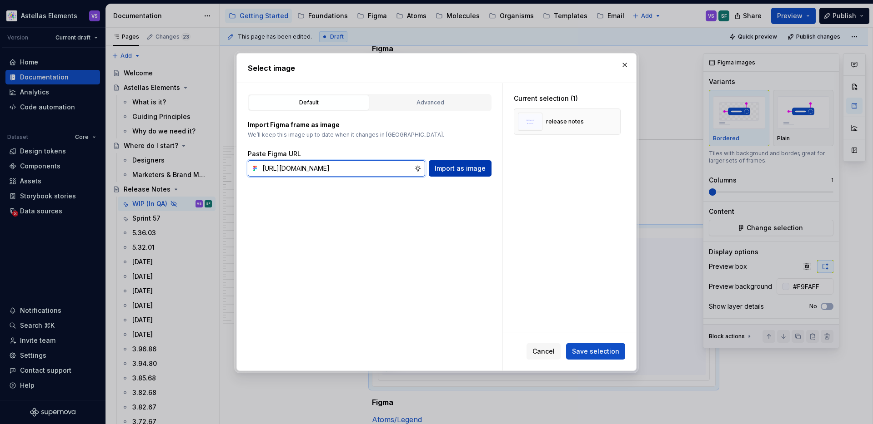
type input "https://www.figma.com/design/pMGGIYw1Wba9jgLNxIEET8/Documentation-Template?node…"
click at [459, 169] on span "Import as image" at bounding box center [459, 168] width 51 height 9
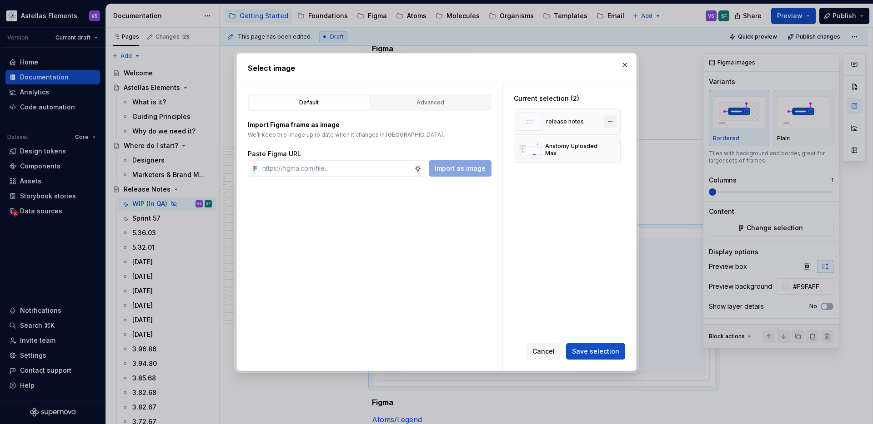
click at [616, 121] on button "button" at bounding box center [610, 121] width 13 height 13
click at [594, 351] on span "Save selection" at bounding box center [595, 351] width 47 height 9
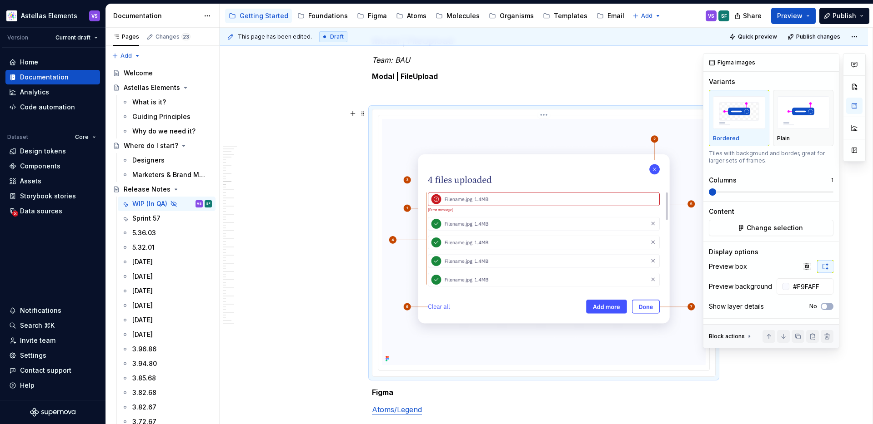
scroll to position [2072, 0]
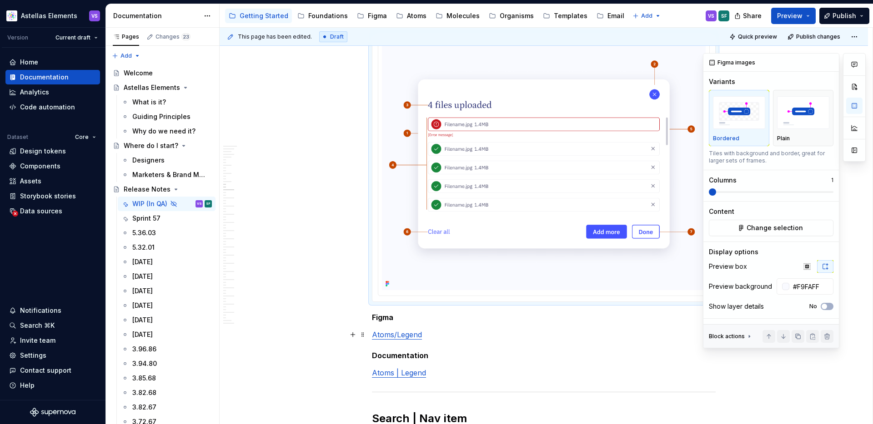
type textarea "*"
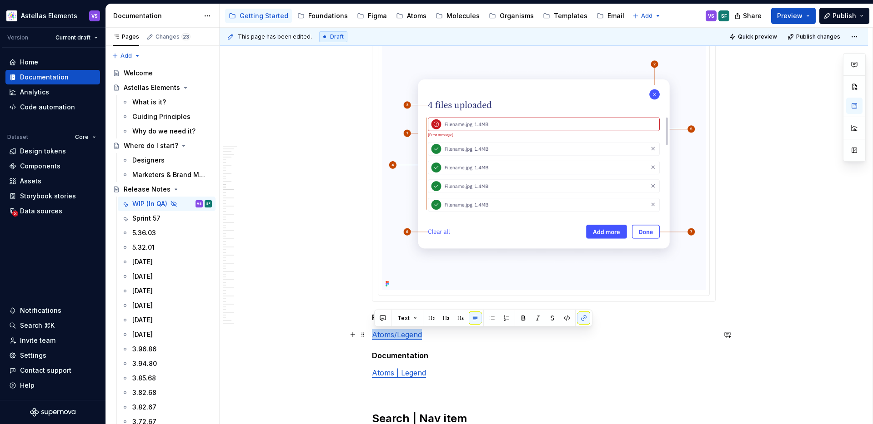
drag, startPoint x: 429, startPoint y: 336, endPoint x: 373, endPoint y: 337, distance: 55.9
drag, startPoint x: 474, startPoint y: 335, endPoint x: 373, endPoint y: 335, distance: 101.4
click at [585, 316] on button "button" at bounding box center [583, 318] width 13 height 13
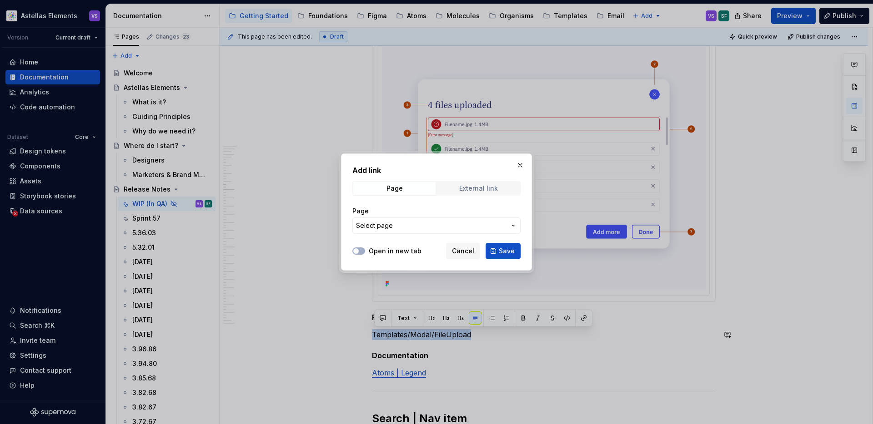
click at [459, 188] on span "External link" at bounding box center [478, 188] width 82 height 13
click at [355, 254] on button "Open in new tab" at bounding box center [358, 251] width 13 height 7
click at [393, 226] on input "URL" at bounding box center [436, 226] width 168 height 16
paste input "https://www.figma.com/design/nO2ZNloY1M9VPO3Iy4AMRl/DS-Templates?m=auto&node-id…"
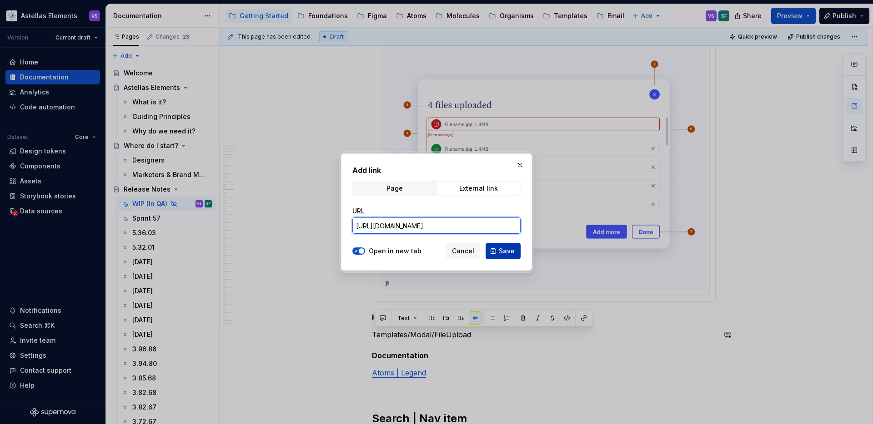
type input "https://www.figma.com/design/nO2ZNloY1M9VPO3Iy4AMRl/DS-Templates?m=auto&node-id…"
click at [501, 255] on span "Save" at bounding box center [507, 251] width 16 height 9
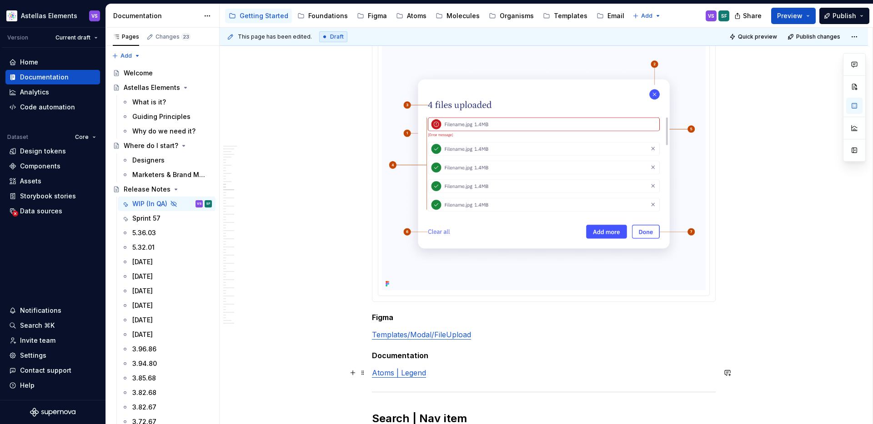
click at [480, 370] on p "Atoms | Legend" at bounding box center [544, 373] width 344 height 11
drag, startPoint x: 434, startPoint y: 375, endPoint x: 376, endPoint y: 376, distance: 57.7
click at [376, 376] on p "Atoms | Legend" at bounding box center [544, 373] width 344 height 11
click at [562, 16] on div "Templates" at bounding box center [571, 15] width 34 height 9
type textarea "*"
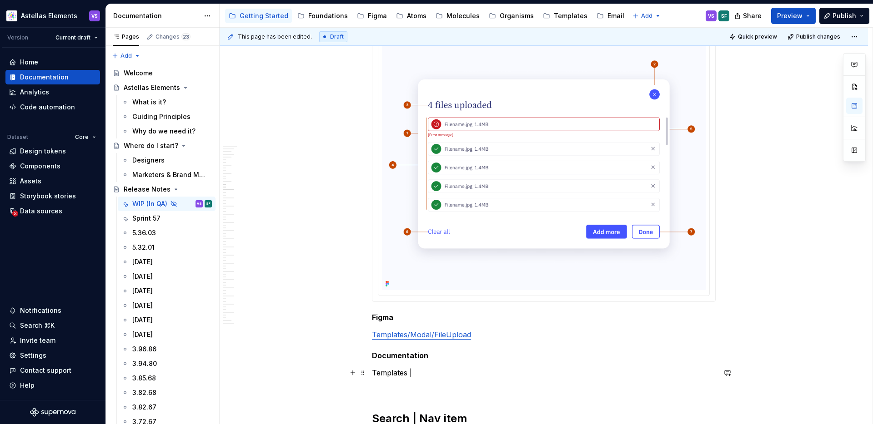
click at [424, 374] on p "Templates |" at bounding box center [544, 373] width 344 height 11
drag, startPoint x: 485, startPoint y: 371, endPoint x: 374, endPoint y: 371, distance: 110.9
click at [374, 371] on p "Templates | Modal | FileUpload" at bounding box center [544, 373] width 344 height 11
click at [587, 355] on button "button" at bounding box center [583, 356] width 13 height 13
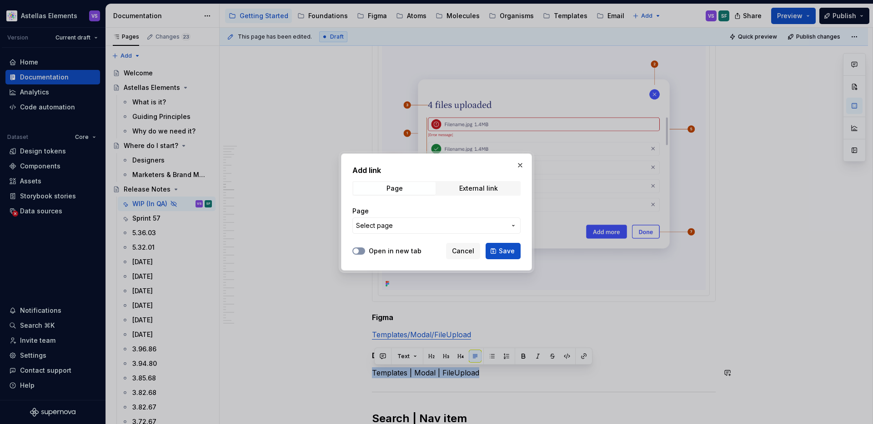
click at [363, 248] on button "Open in new tab" at bounding box center [358, 251] width 13 height 7
click at [395, 230] on span "Select page" at bounding box center [431, 225] width 150 height 9
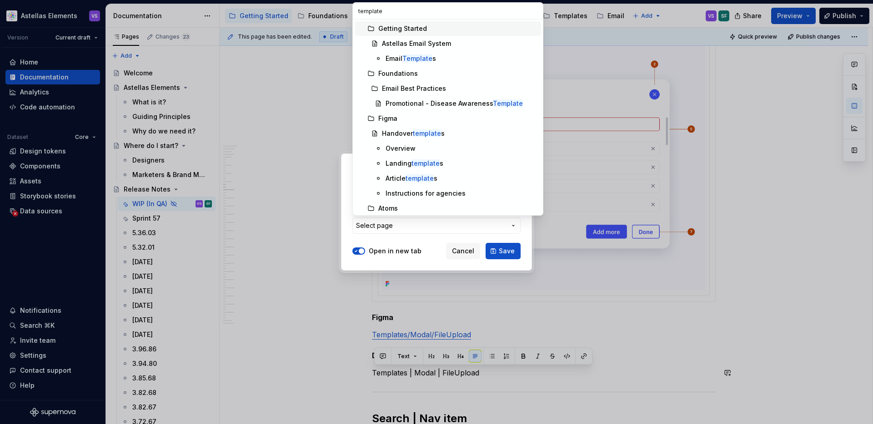
drag, startPoint x: 397, startPoint y: 8, endPoint x: 350, endPoint y: 6, distance: 47.8
click at [350, 6] on body "Astellas Elements VS Version Current draft Home Documentation Analytics Code au…" at bounding box center [436, 212] width 873 height 424
type input "t"
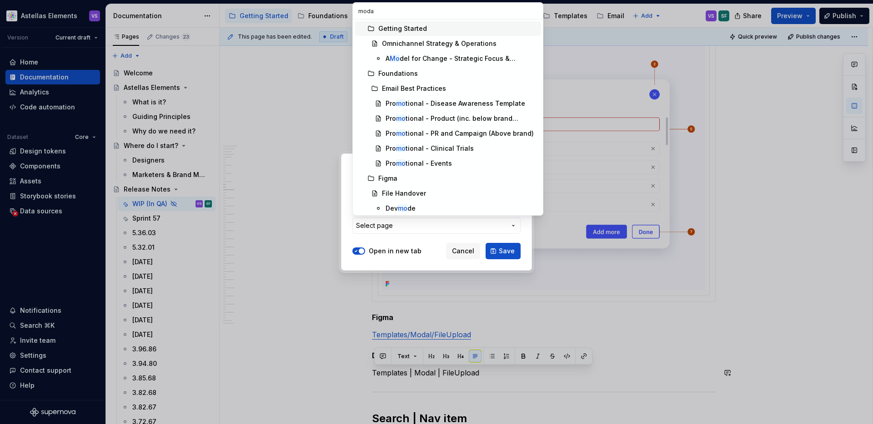
type input "modal"
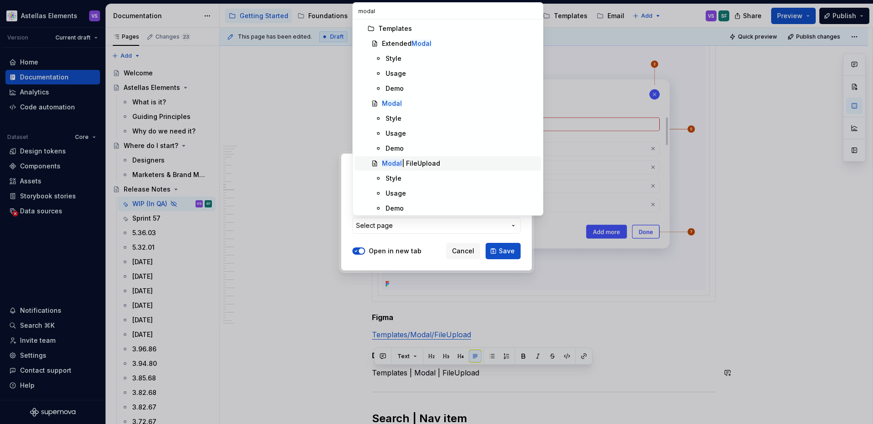
scroll to position [2, 0]
click at [391, 163] on mark "Modal" at bounding box center [392, 161] width 20 height 8
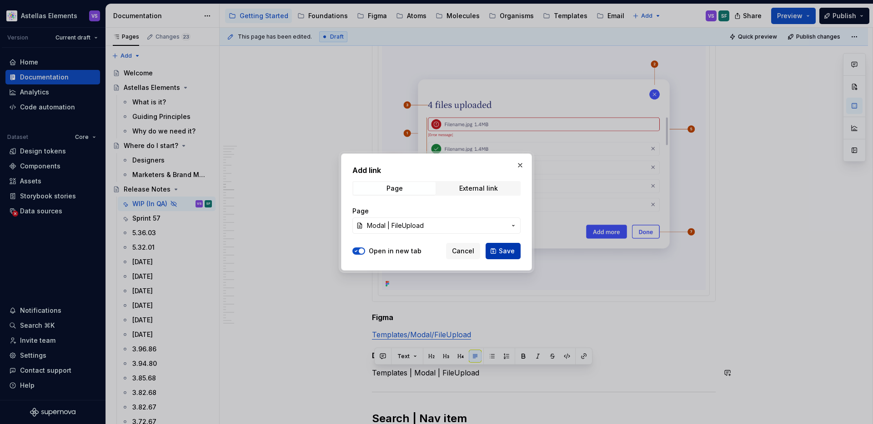
click at [505, 249] on span "Save" at bounding box center [507, 251] width 16 height 9
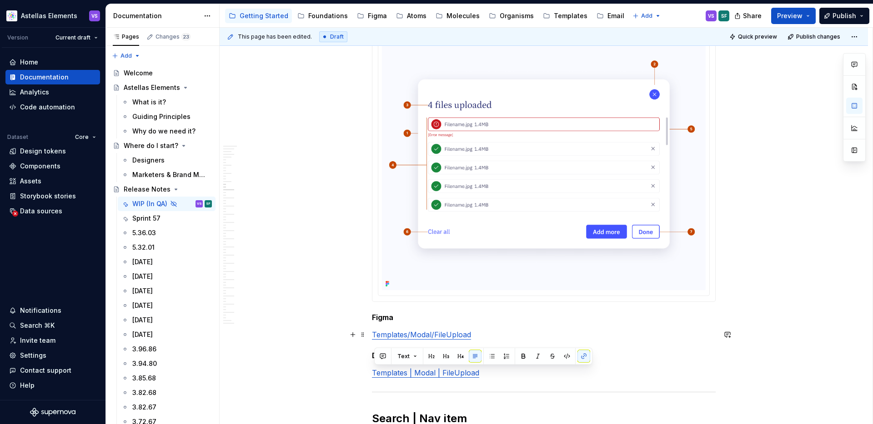
click at [507, 332] on p "Templates/Modal/FileUpload" at bounding box center [544, 335] width 344 height 11
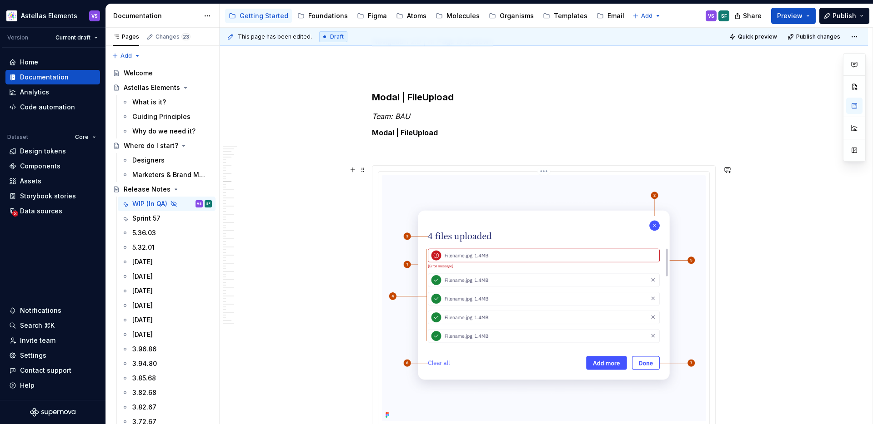
scroll to position [1934, 0]
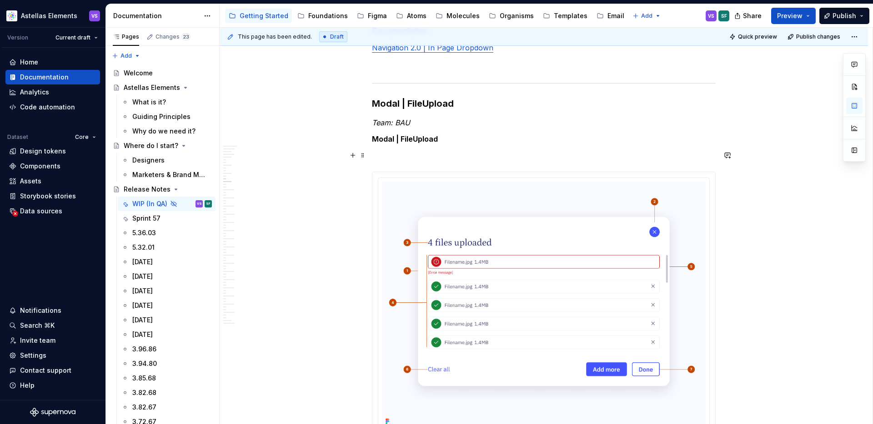
click at [419, 158] on p at bounding box center [544, 155] width 344 height 11
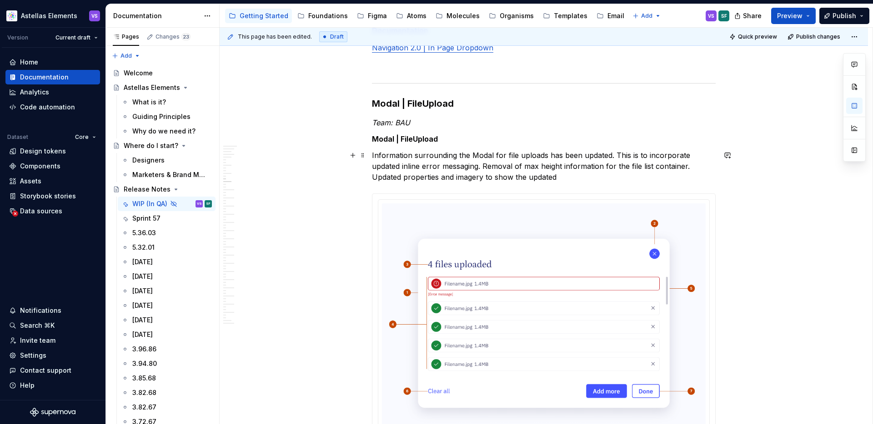
click at [539, 182] on p "Information surrounding the Modal for file uploads has been updated. This is to…" at bounding box center [544, 166] width 344 height 33
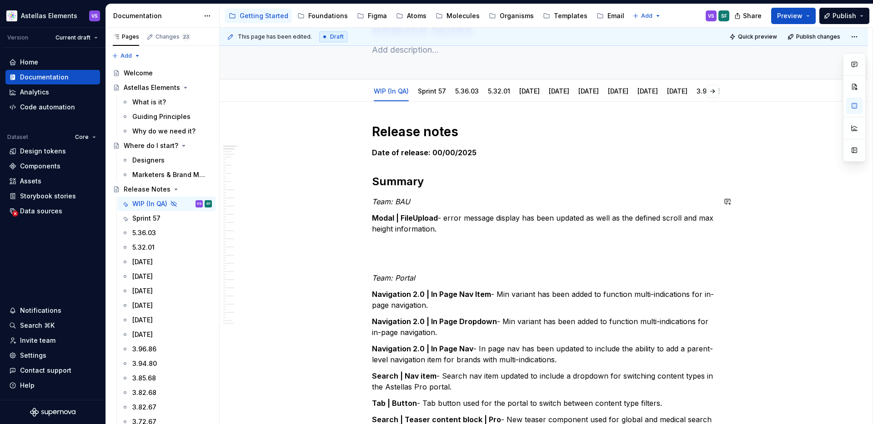
scroll to position [50, 0]
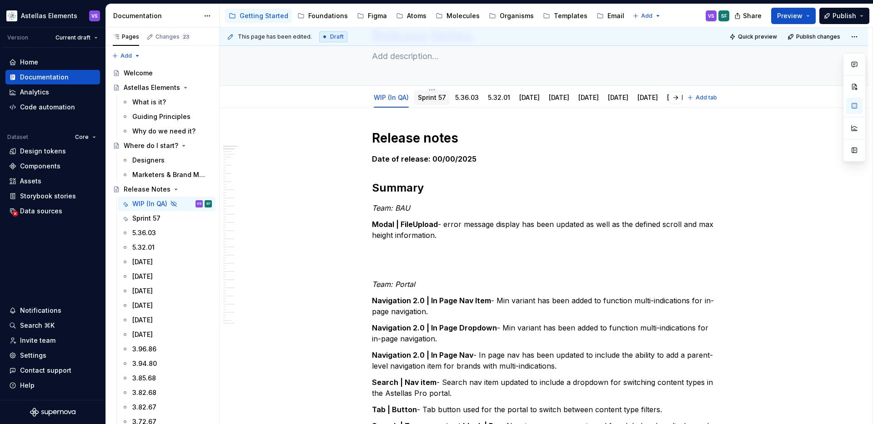
click at [439, 95] on link "Sprint 57" at bounding box center [432, 98] width 28 height 8
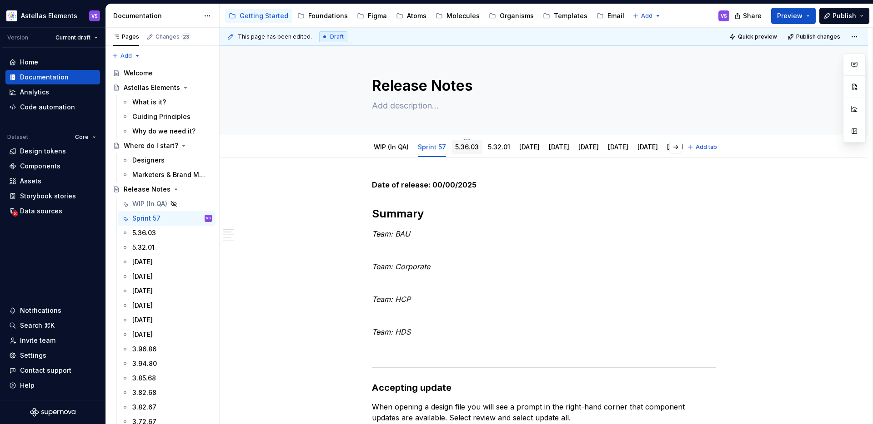
click at [479, 140] on div "5.36.03" at bounding box center [466, 147] width 31 height 16
click at [472, 144] on link "5.36.03" at bounding box center [467, 147] width 24 height 8
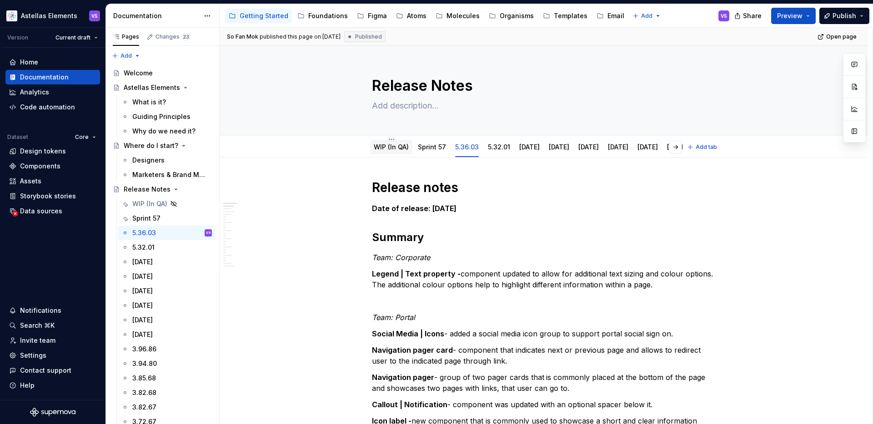
click at [395, 144] on link "WIP (In QA)" at bounding box center [391, 147] width 35 height 8
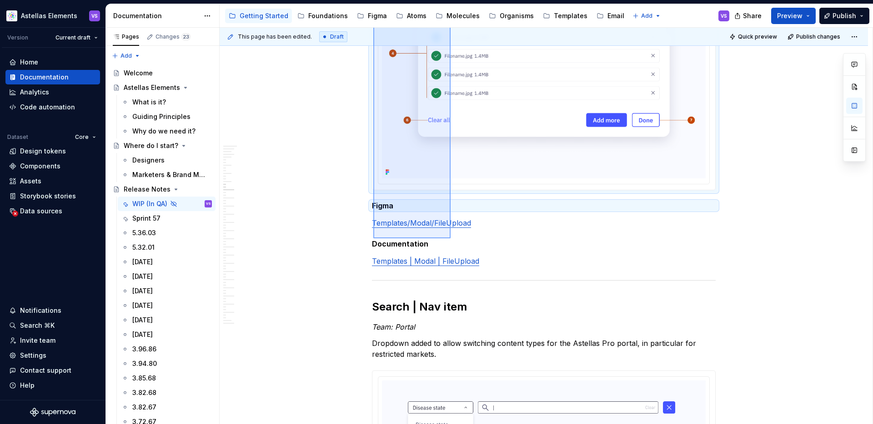
scroll to position [2342, 0]
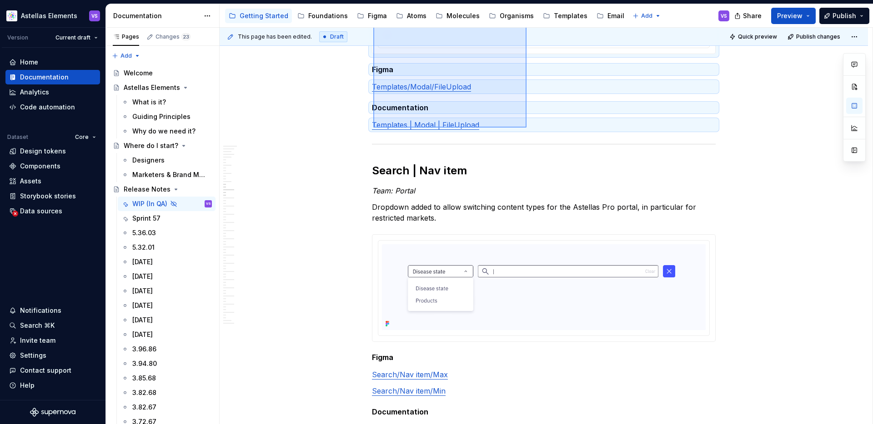
drag, startPoint x: 373, startPoint y: 105, endPoint x: 526, endPoint y: 128, distance: 154.9
click at [526, 128] on div "This page has been edited. Draft Quick preview Publish changes Hidden page Rele…" at bounding box center [546, 226] width 653 height 397
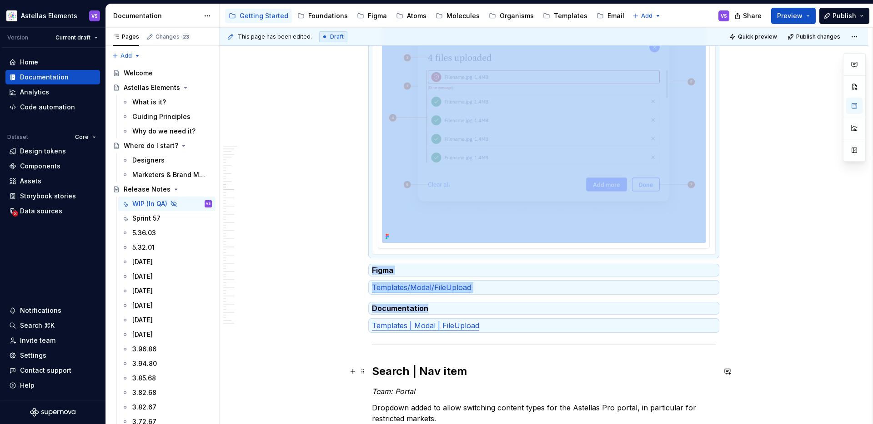
scroll to position [2162, 0]
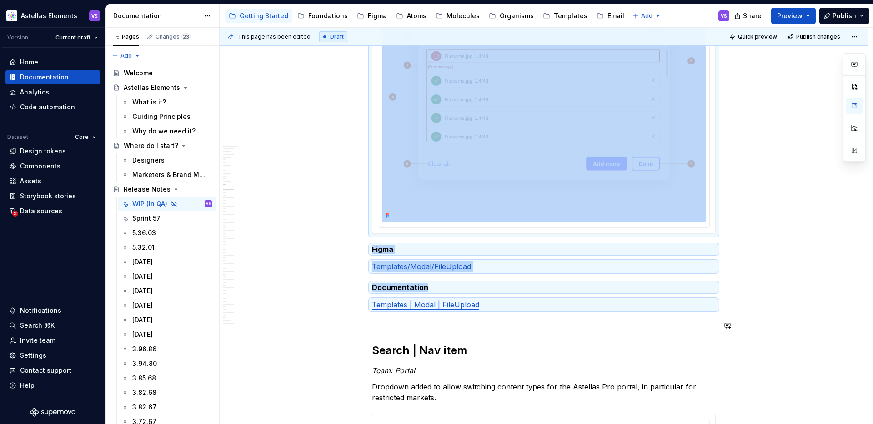
click at [455, 324] on div at bounding box center [544, 324] width 344 height 6
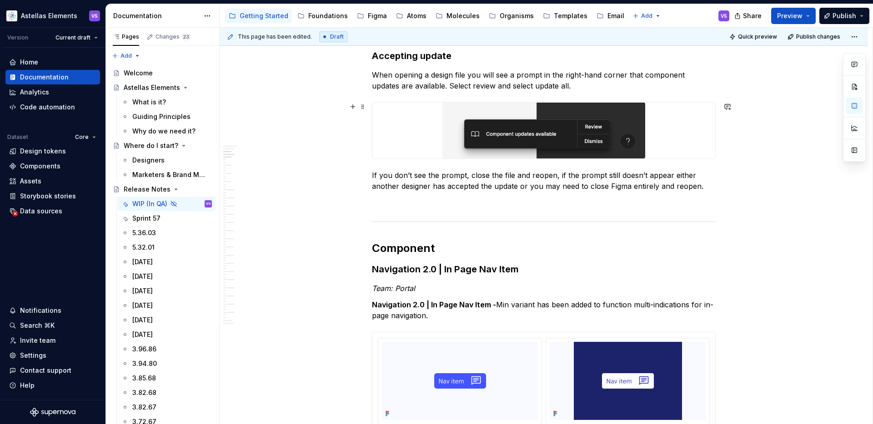
scroll to position [891, 0]
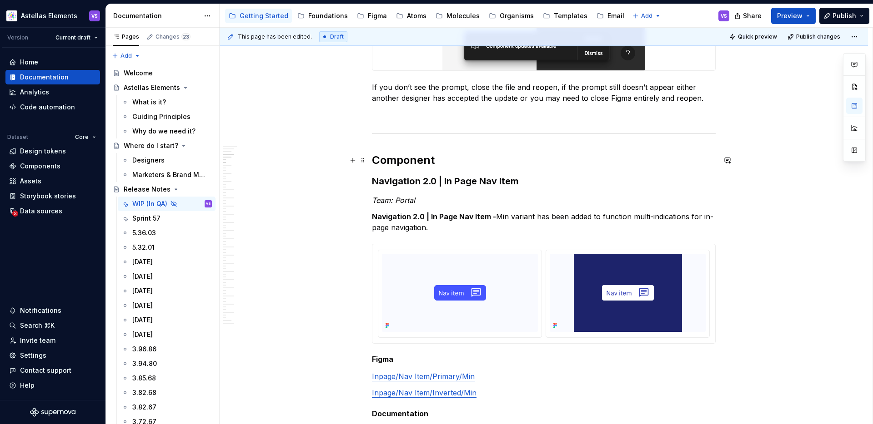
click at [438, 160] on h2 "Component" at bounding box center [544, 160] width 344 height 15
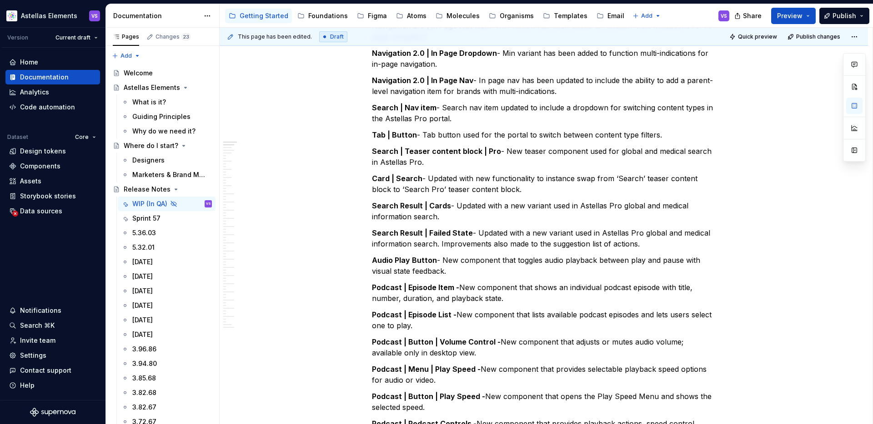
scroll to position [0, 0]
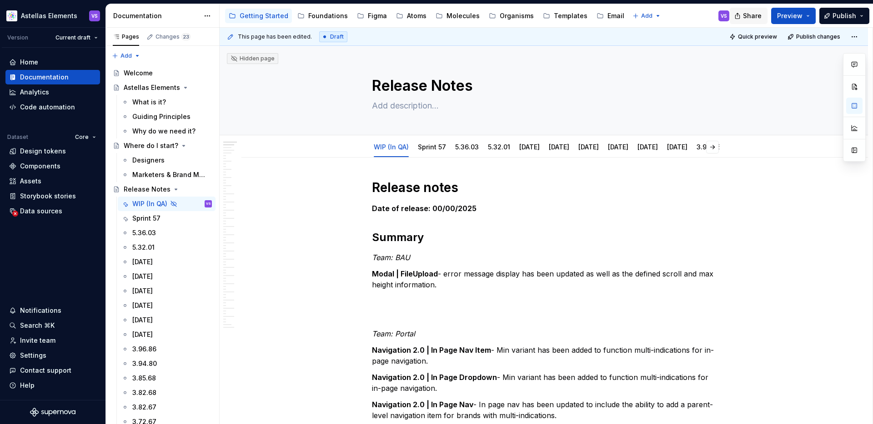
click at [755, 13] on span "Share" at bounding box center [752, 15] width 19 height 9
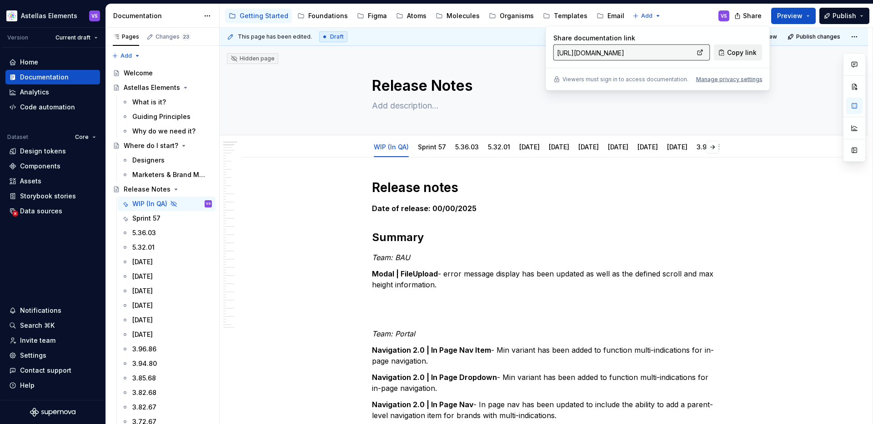
click at [745, 50] on span "Copy link" at bounding box center [742, 52] width 30 height 9
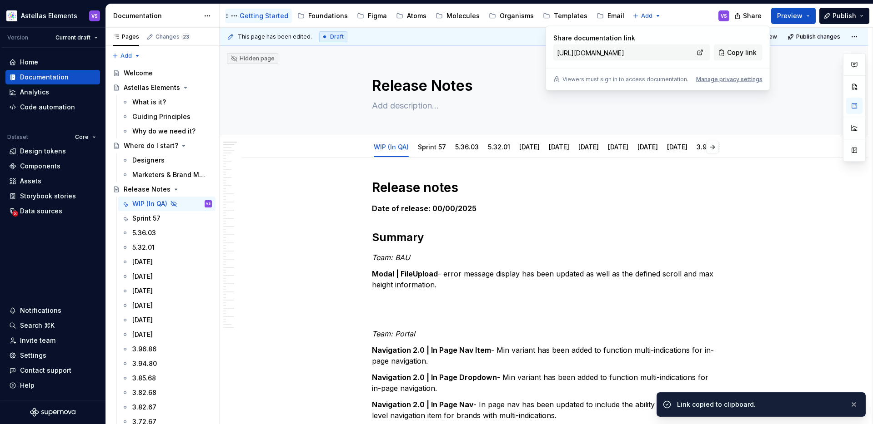
type textarea "*"
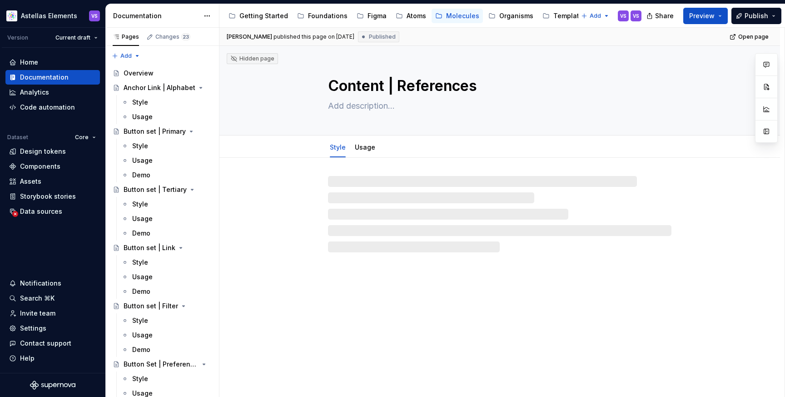
type textarea "*"
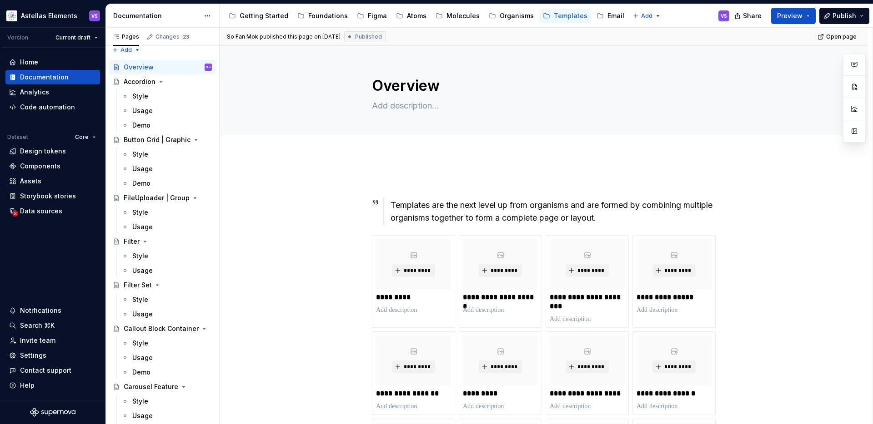
scroll to position [8, 0]
click at [174, 212] on div "Style" at bounding box center [172, 211] width 80 height 13
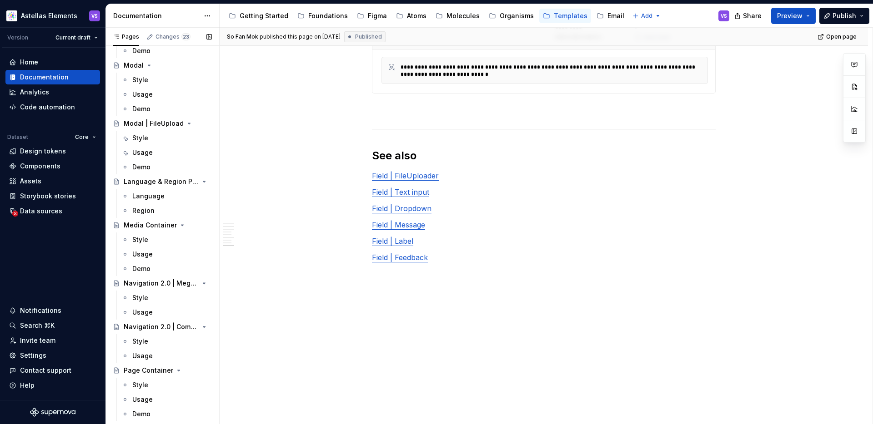
scroll to position [1054, 0]
click at [154, 142] on div "Style" at bounding box center [172, 139] width 80 height 13
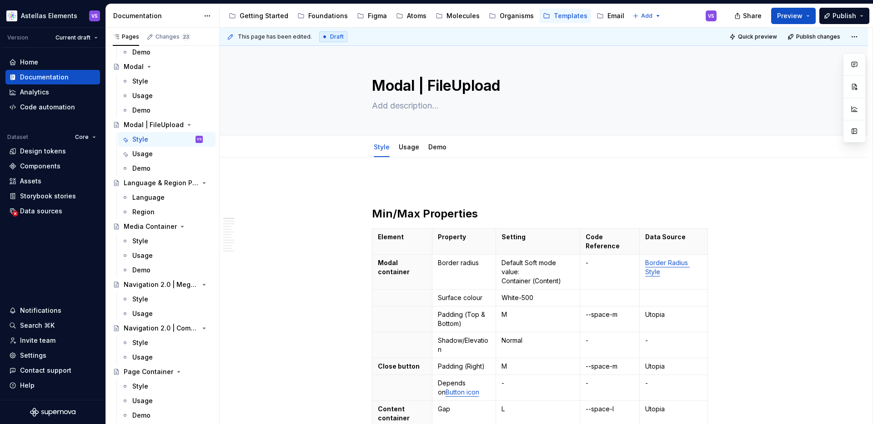
type textarea "*"
